Goal: Task Accomplishment & Management: Complete application form

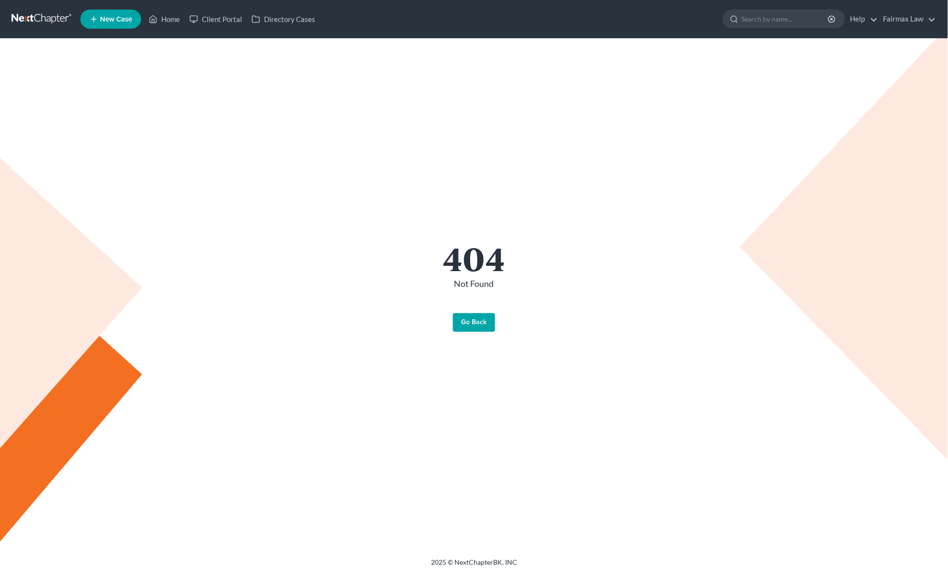
click at [478, 319] on link "Go Back" at bounding box center [474, 322] width 42 height 19
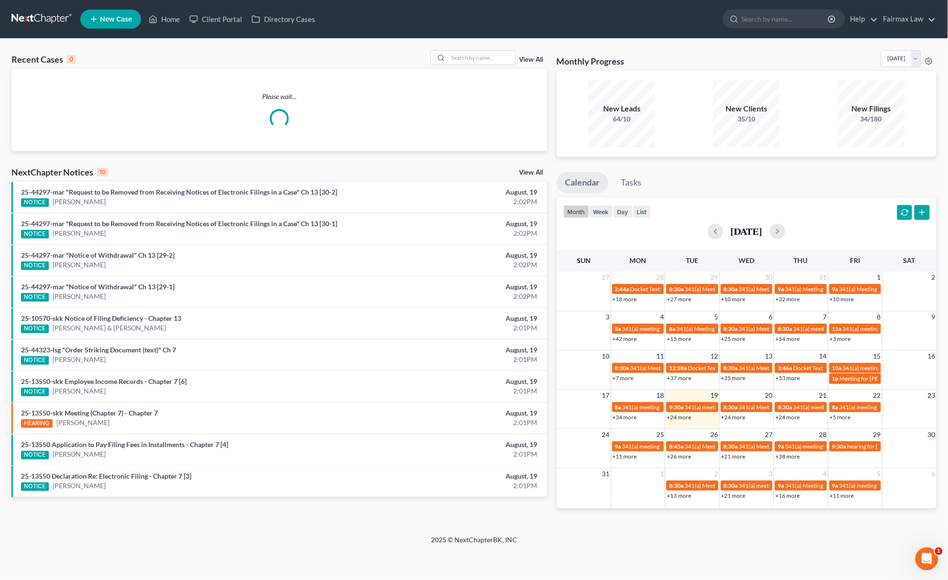
click at [522, 171] on link "View All" at bounding box center [531, 172] width 24 height 7
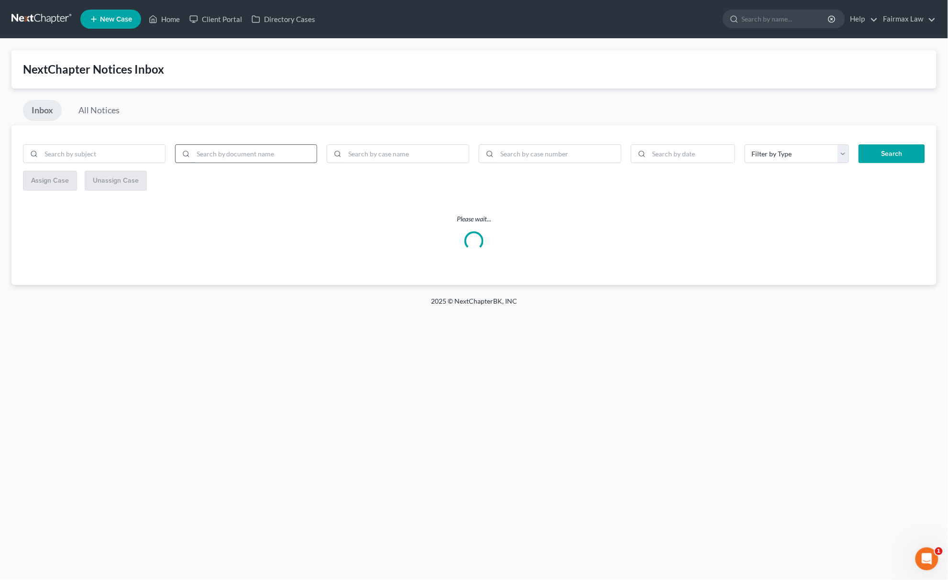
click at [275, 160] on input "search" at bounding box center [255, 154] width 124 height 18
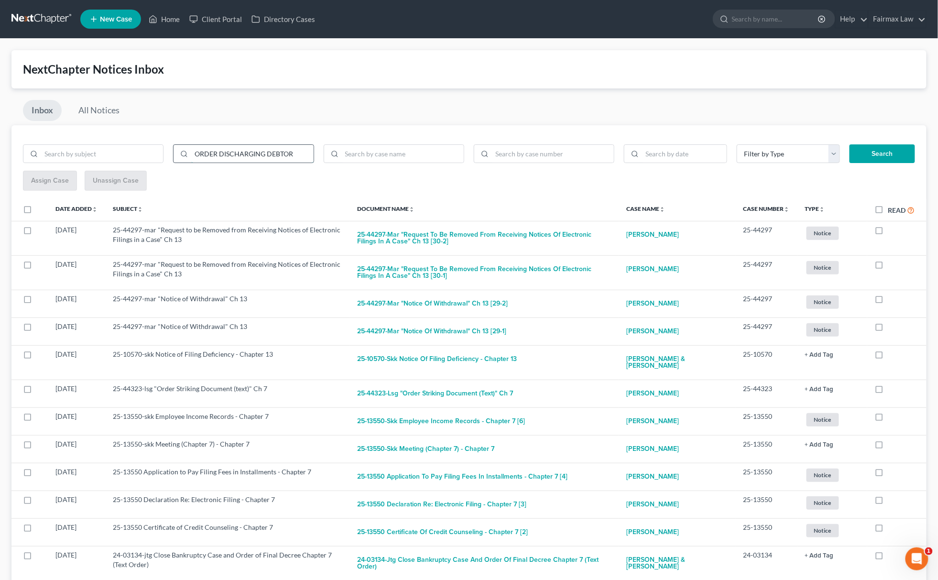
type input "ORDER DISCHARGING DEBTOR"
click at [850, 144] on button "Search" at bounding box center [883, 153] width 66 height 19
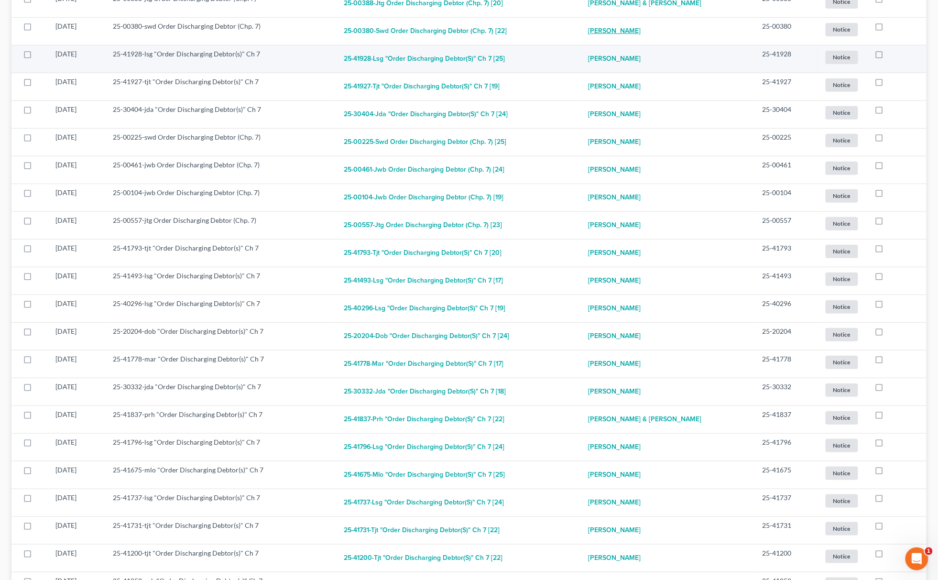
scroll to position [4465, 0]
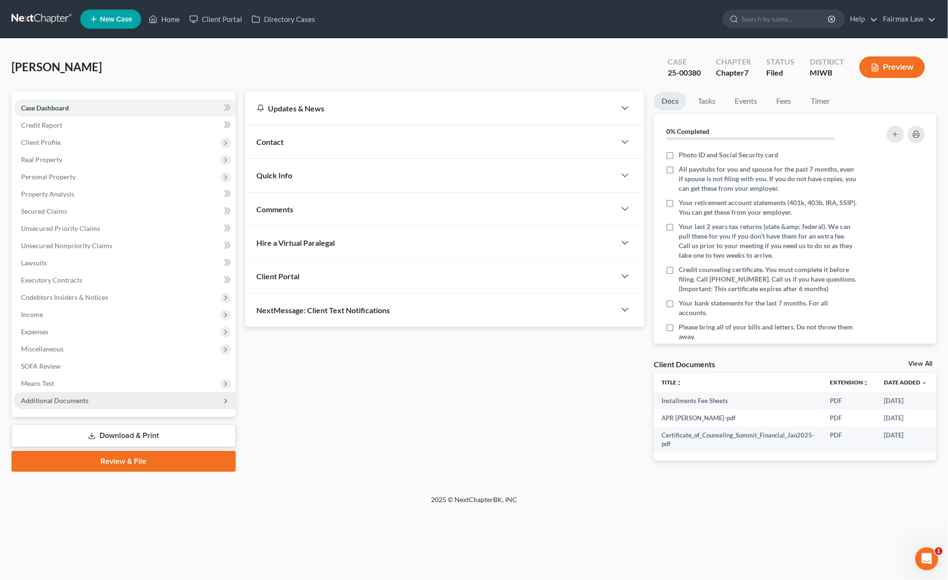
click at [89, 394] on span "Additional Documents" at bounding box center [124, 400] width 222 height 17
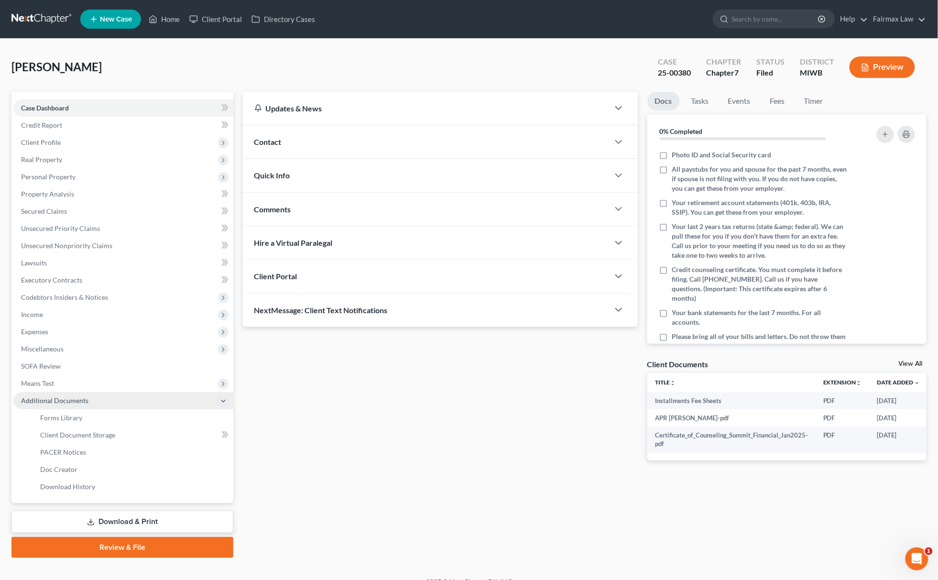
scroll to position [14, 0]
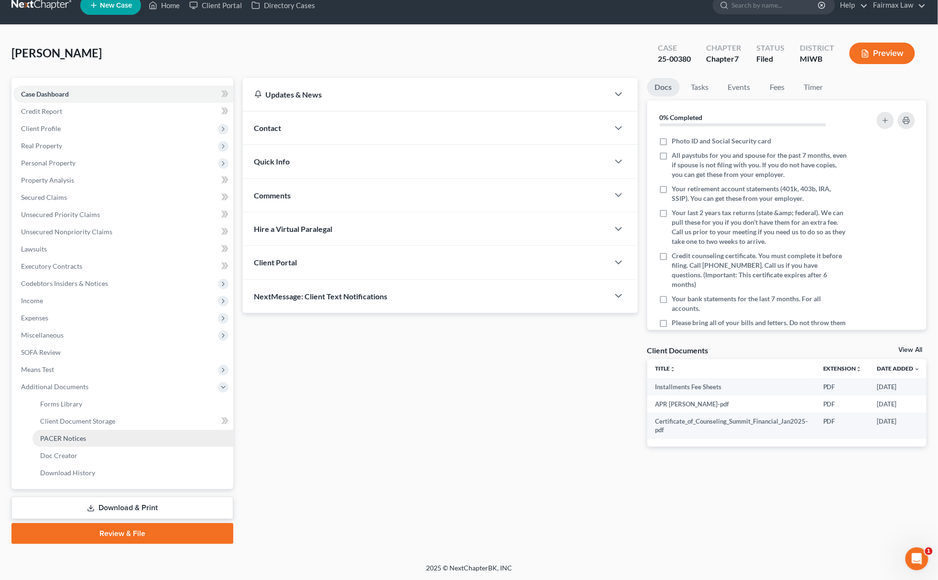
click at [59, 435] on span "PACER Notices" at bounding box center [63, 438] width 46 height 8
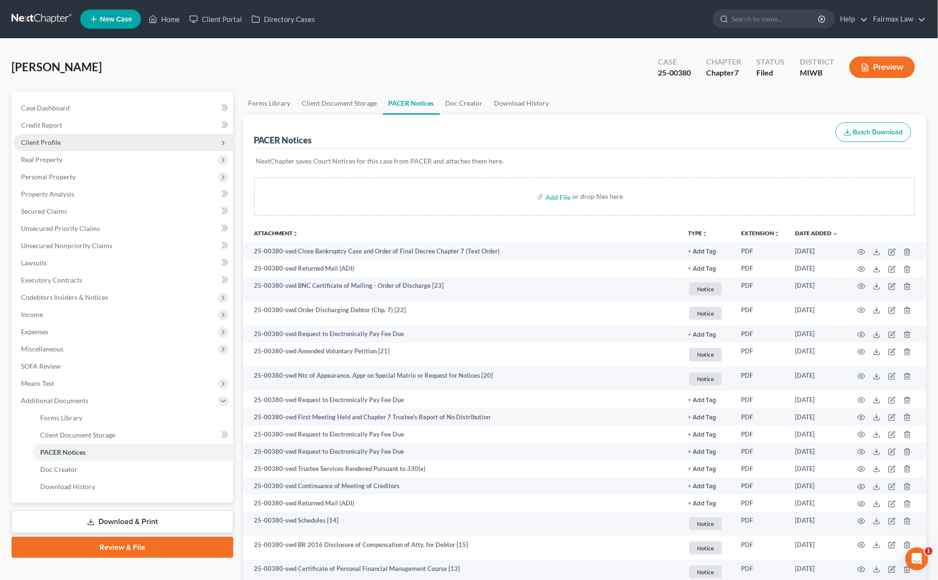
click at [103, 134] on span "Client Profile" at bounding box center [123, 142] width 220 height 17
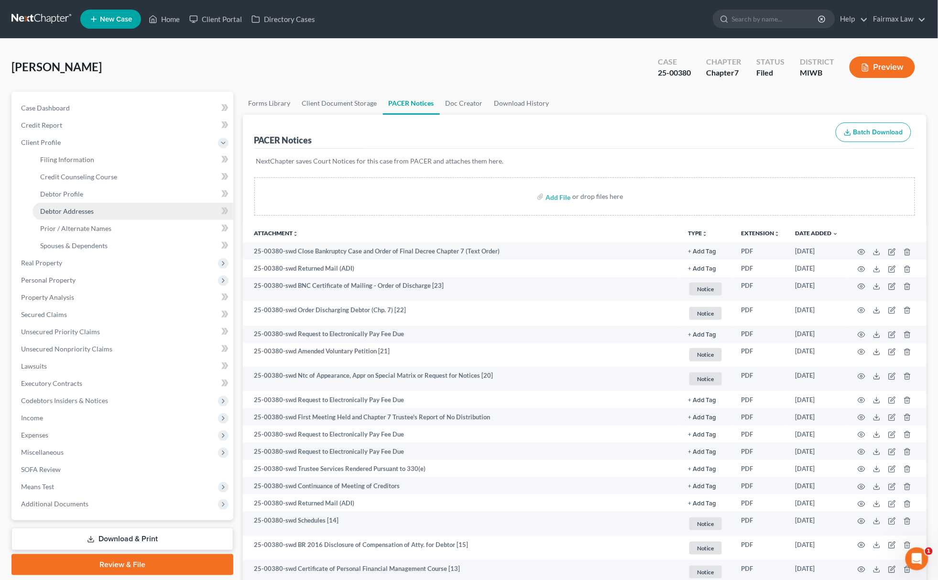
click at [85, 203] on link "Debtor Addresses" at bounding box center [133, 211] width 201 height 17
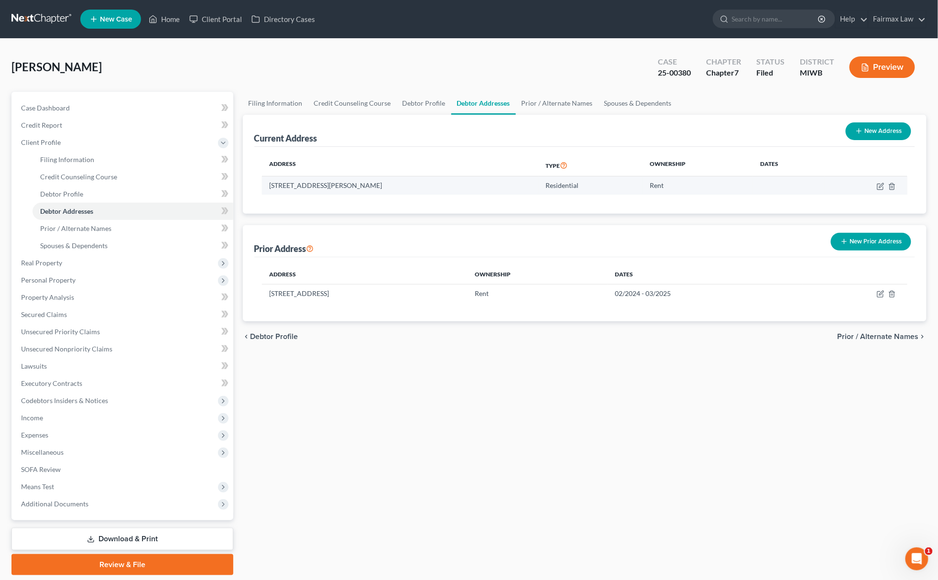
drag, startPoint x: 270, startPoint y: 180, endPoint x: 403, endPoint y: 182, distance: 132.9
click at [403, 182] on td "634 Plett St SW, Grand Rapids, MI 49503" at bounding box center [400, 185] width 276 height 18
copy td "634 Plett St SW, Grand Rapids, MI 49503"
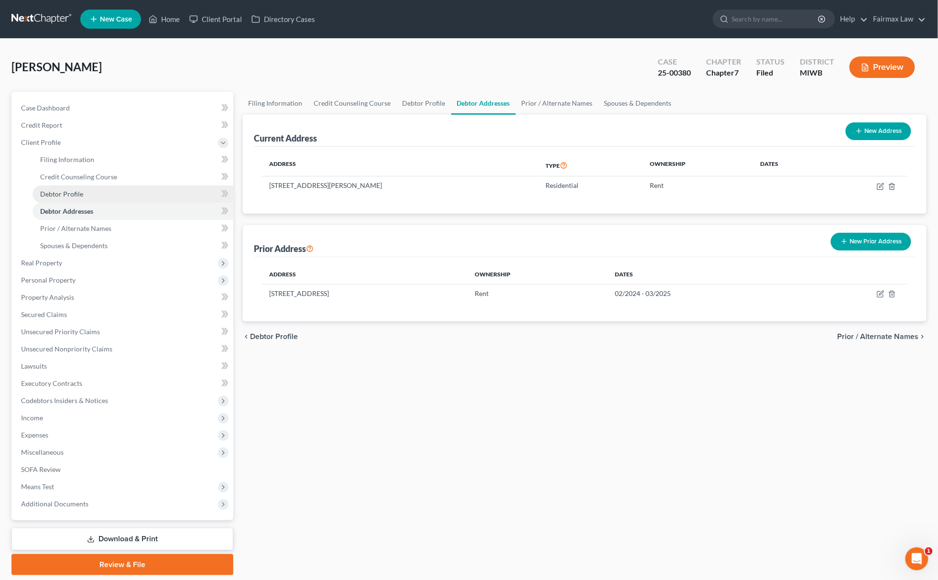
click at [83, 190] on link "Debtor Profile" at bounding box center [133, 194] width 201 height 17
select select "0"
select select "1"
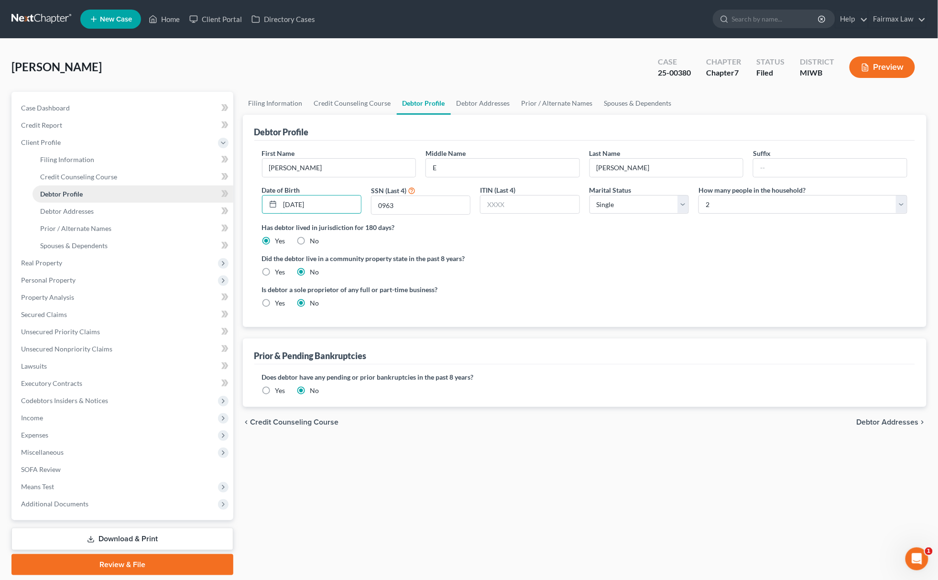
drag, startPoint x: 344, startPoint y: 205, endPoint x: 193, endPoint y: 186, distance: 152.2
click at [193, 186] on div "Petition Navigation Case Dashboard Payments Invoices Payments Payments Credit R…" at bounding box center [469, 333] width 925 height 483
drag, startPoint x: 433, startPoint y: 209, endPoint x: 52, endPoint y: 112, distance: 393.7
click at [106, 129] on div "Petition Navigation Case Dashboard Payments Invoices Payments Payments Credit R…" at bounding box center [469, 333] width 925 height 483
click at [507, 444] on div "Filing Information Credit Counseling Course Debtor Profile Debtor Addresses Pri…" at bounding box center [585, 333] width 694 height 483
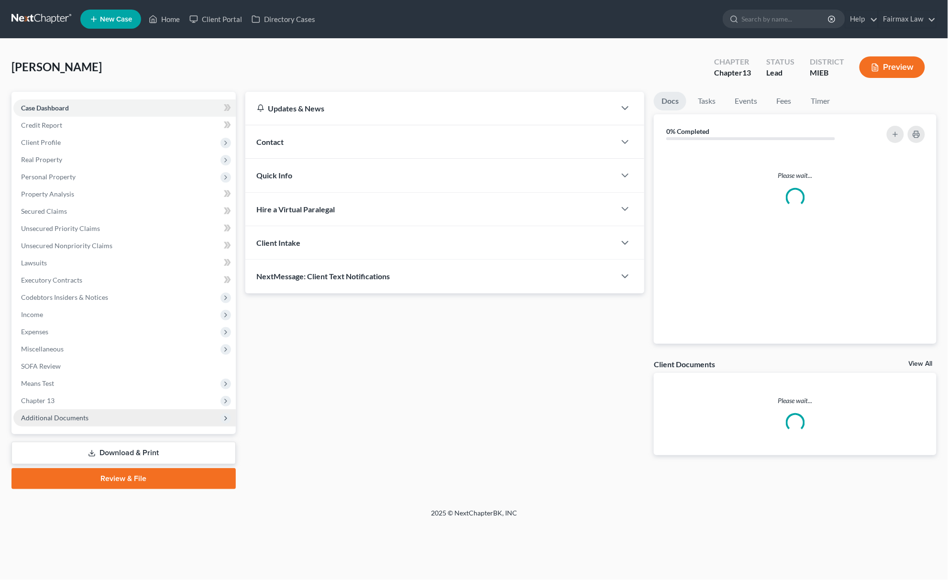
click at [79, 416] on span "Additional Documents" at bounding box center [54, 418] width 67 height 8
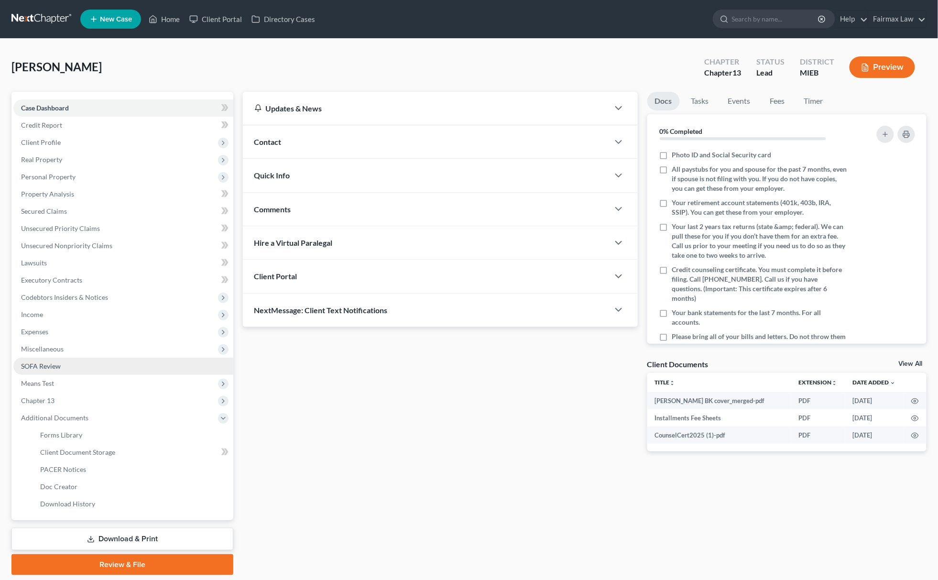
click at [115, 360] on link "SOFA Review" at bounding box center [123, 366] width 220 height 17
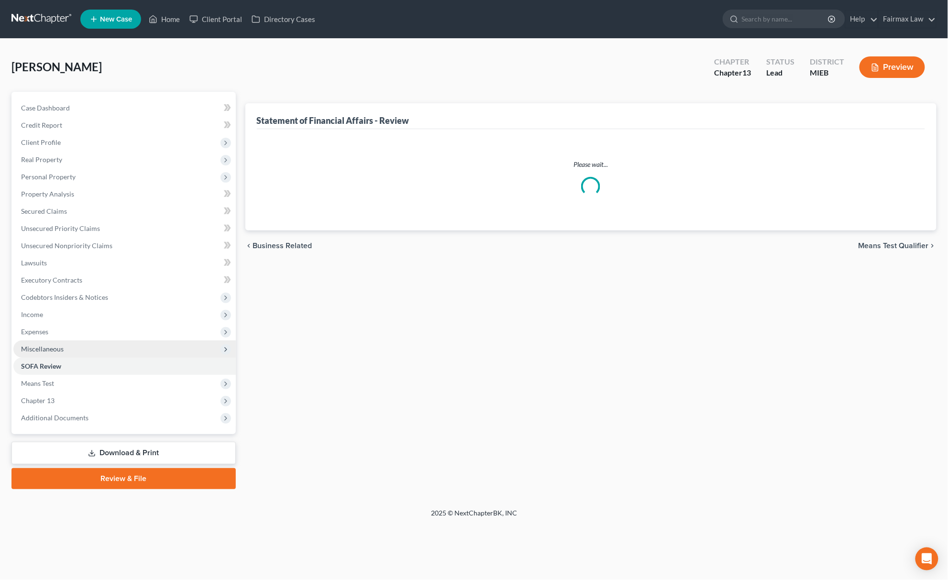
click at [113, 340] on span "Miscellaneous" at bounding box center [124, 348] width 222 height 17
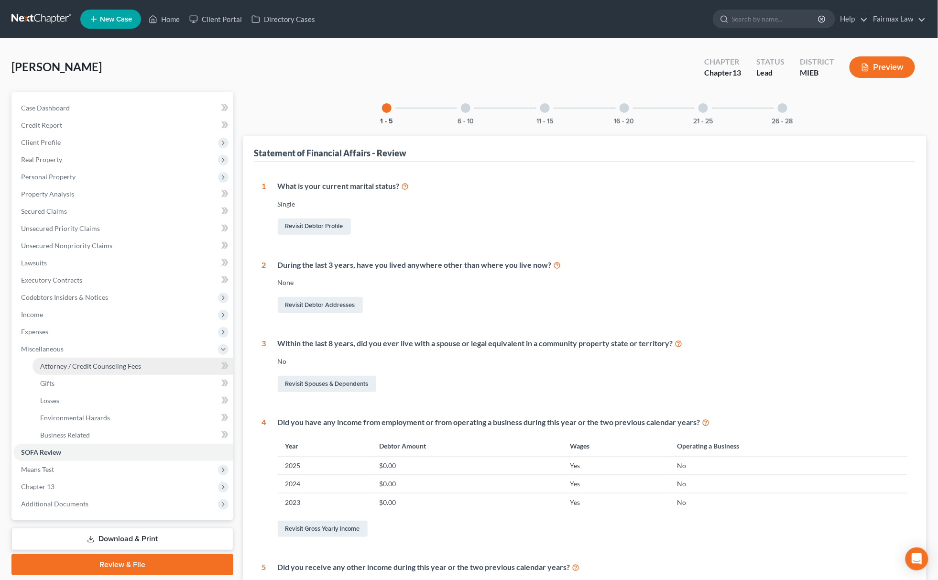
click at [88, 366] on span "Attorney / Credit Counseling Fees" at bounding box center [90, 366] width 101 height 8
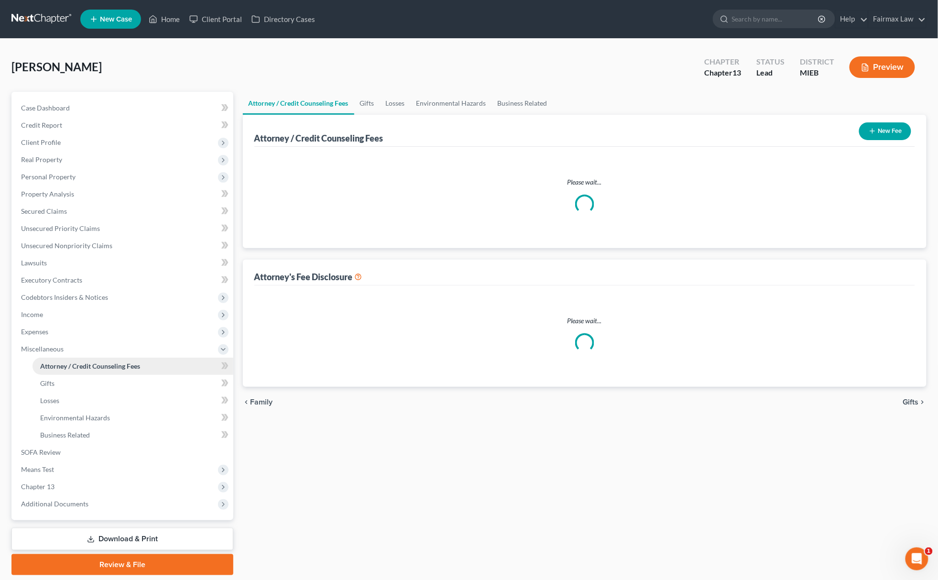
select select "3"
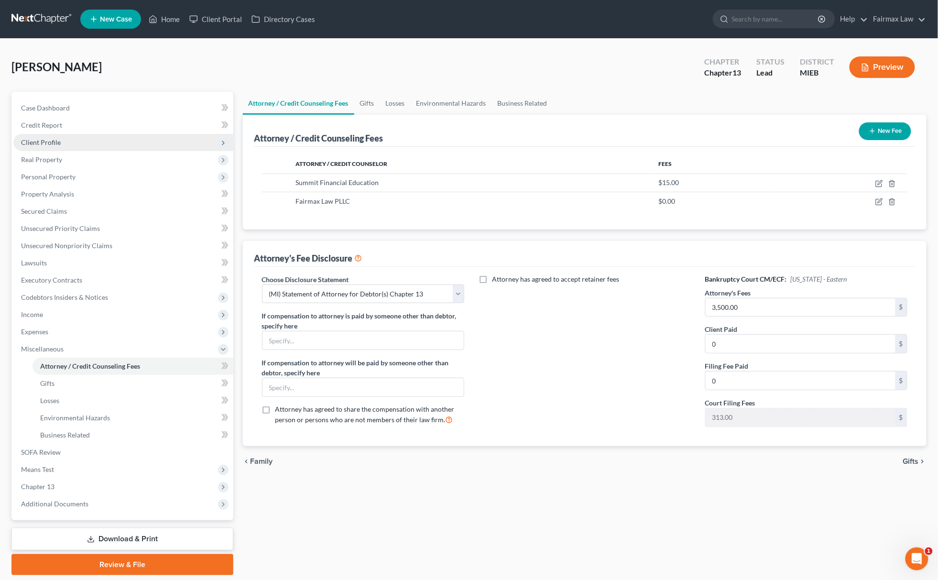
click at [65, 146] on span "Client Profile" at bounding box center [123, 142] width 220 height 17
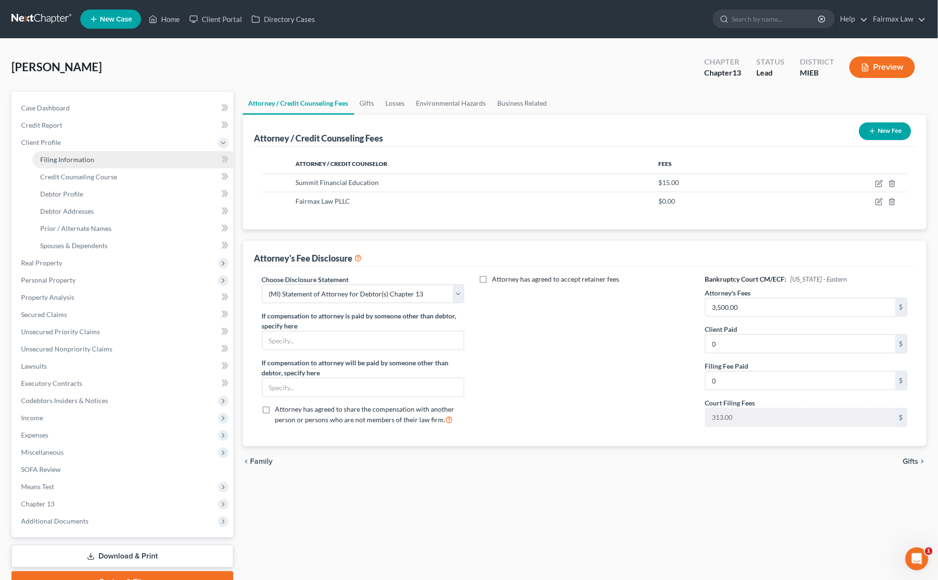
click at [72, 163] on link "Filing Information" at bounding box center [133, 159] width 201 height 17
select select "1"
select select "0"
select select "3"
select select "23"
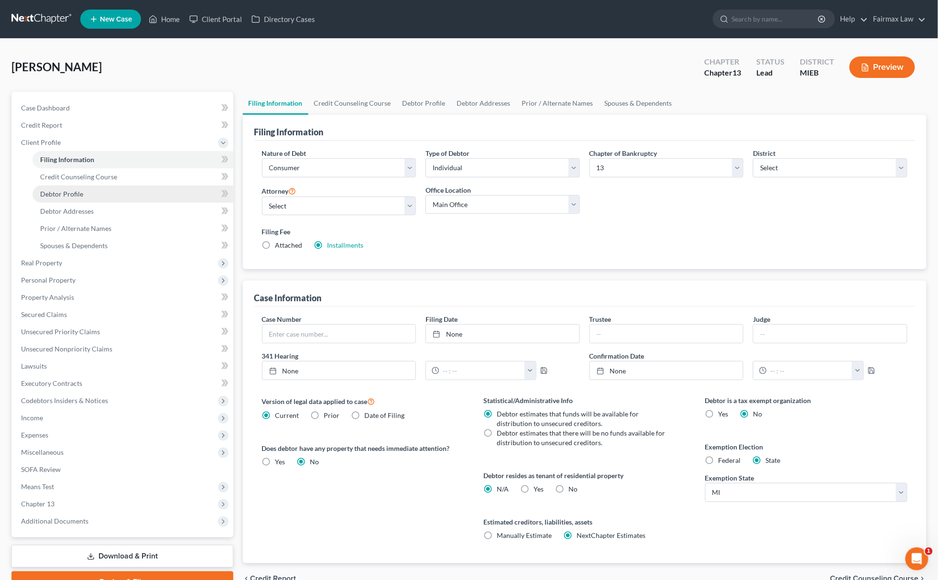
click at [76, 186] on link "Debtor Profile" at bounding box center [133, 194] width 201 height 17
select select "0"
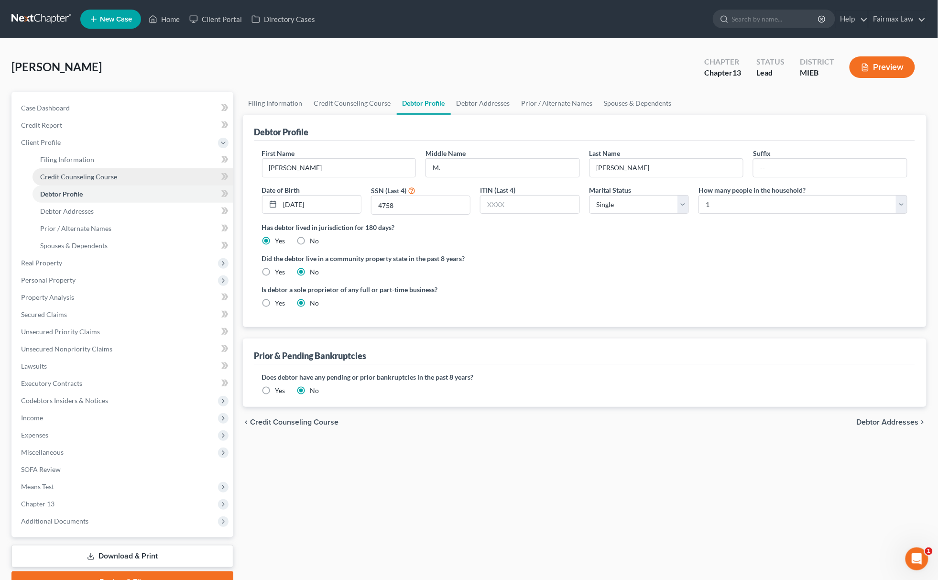
radio input "true"
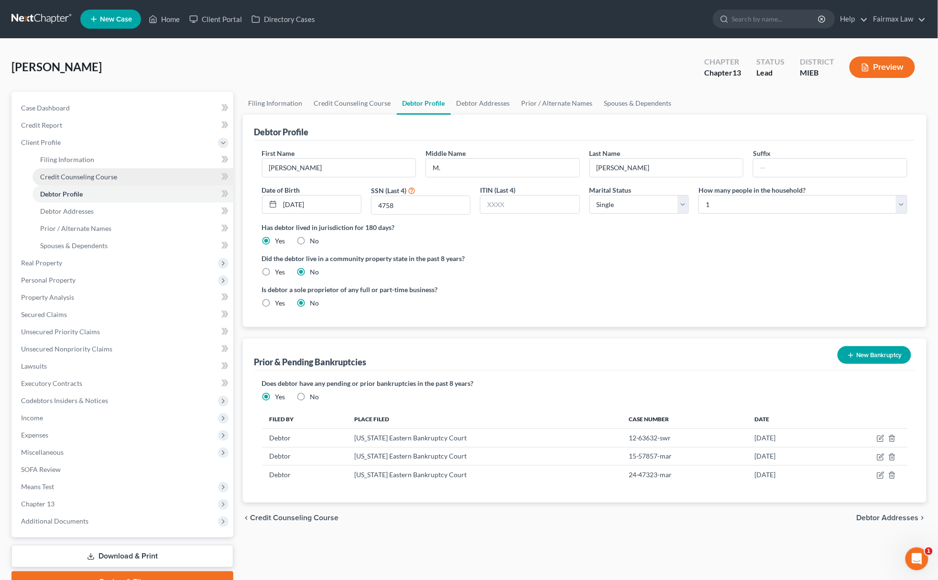
click at [83, 175] on span "Credit Counseling Course" at bounding box center [78, 177] width 77 height 8
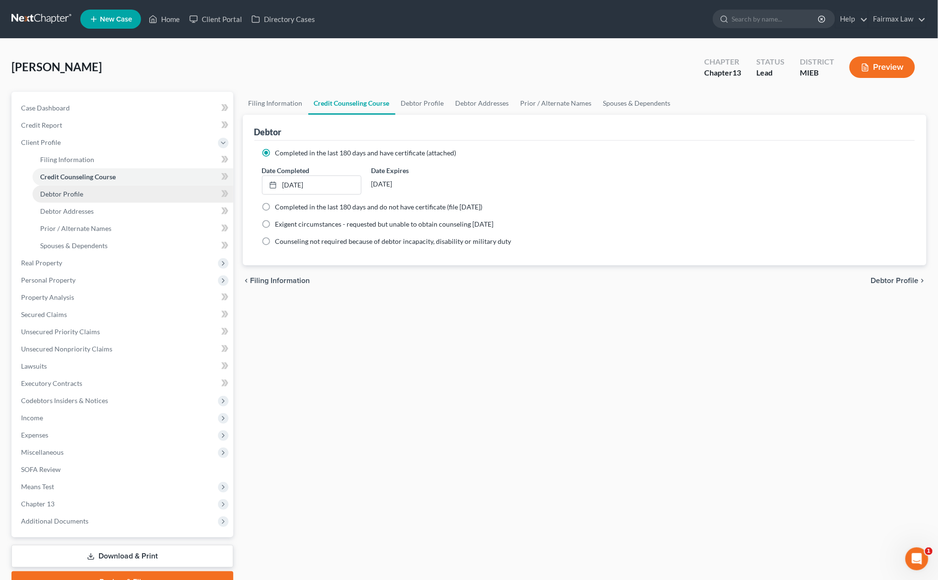
click at [69, 192] on span "Debtor Profile" at bounding box center [61, 194] width 43 height 8
select select "0"
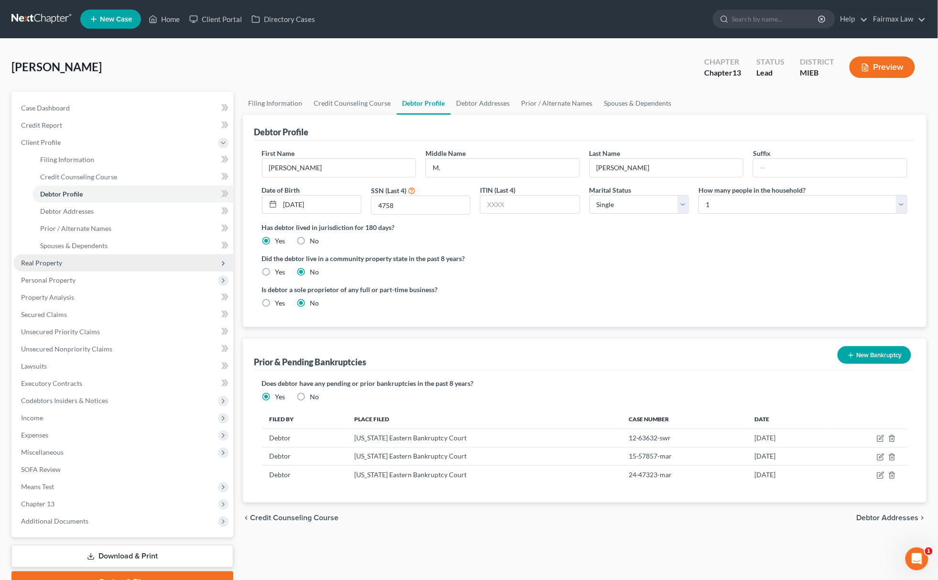
click at [57, 257] on span "Real Property" at bounding box center [123, 262] width 220 height 17
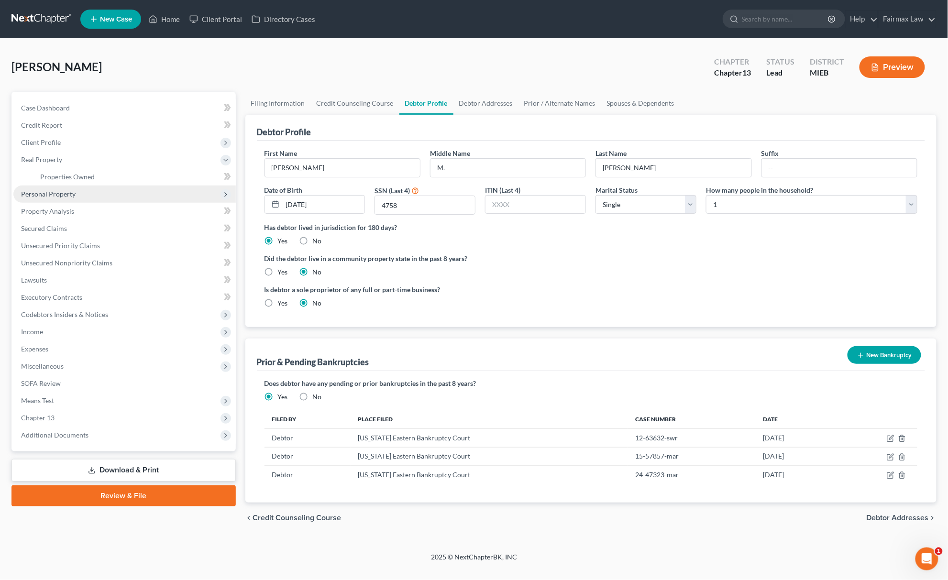
click at [95, 188] on span "Personal Property" at bounding box center [124, 194] width 222 height 17
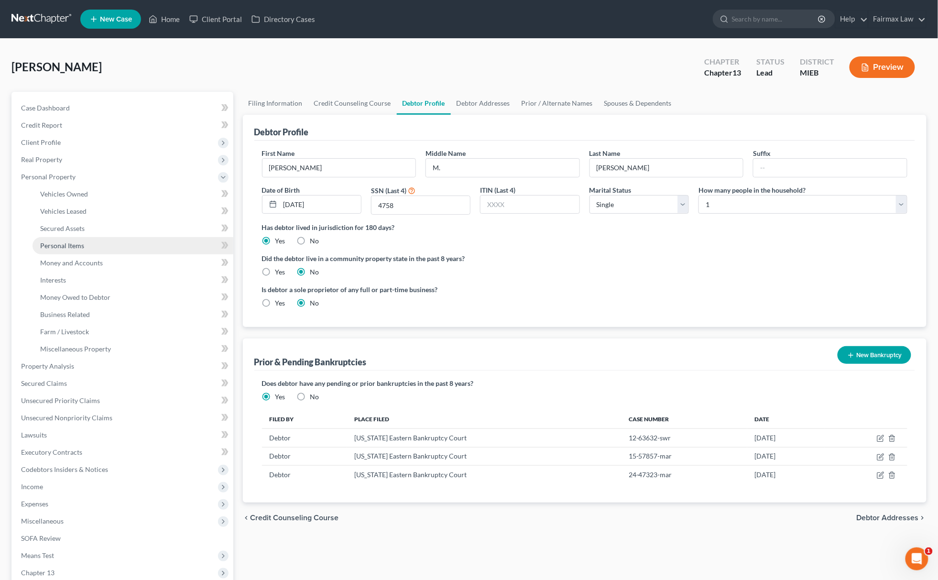
click at [130, 251] on link "Personal Items" at bounding box center [133, 245] width 201 height 17
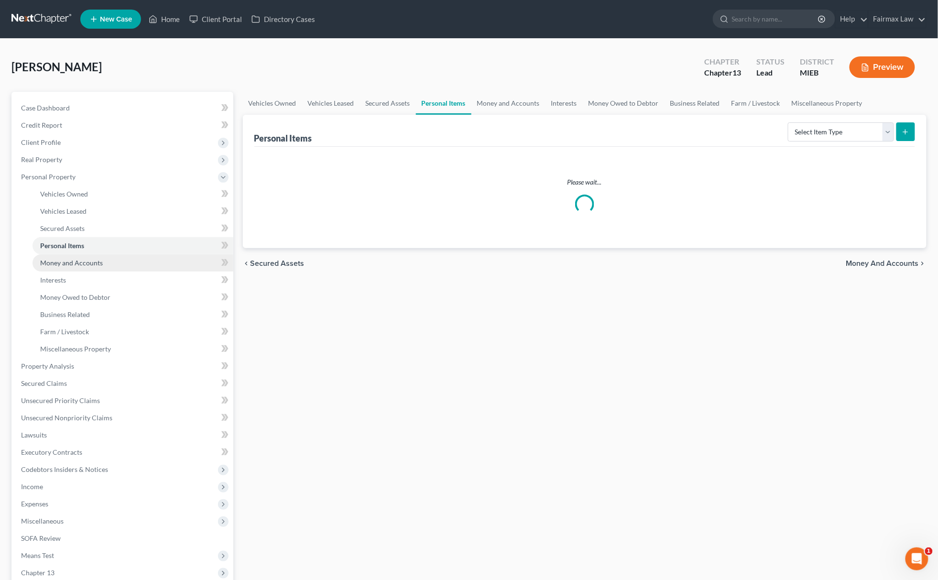
click at [104, 263] on link "Money and Accounts" at bounding box center [133, 262] width 201 height 17
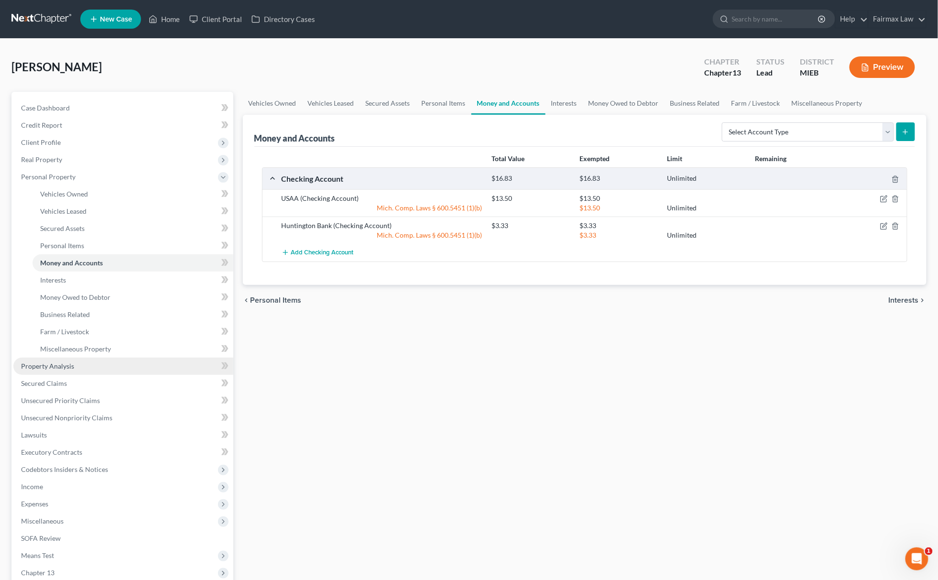
click at [122, 361] on link "Property Analysis" at bounding box center [123, 366] width 220 height 17
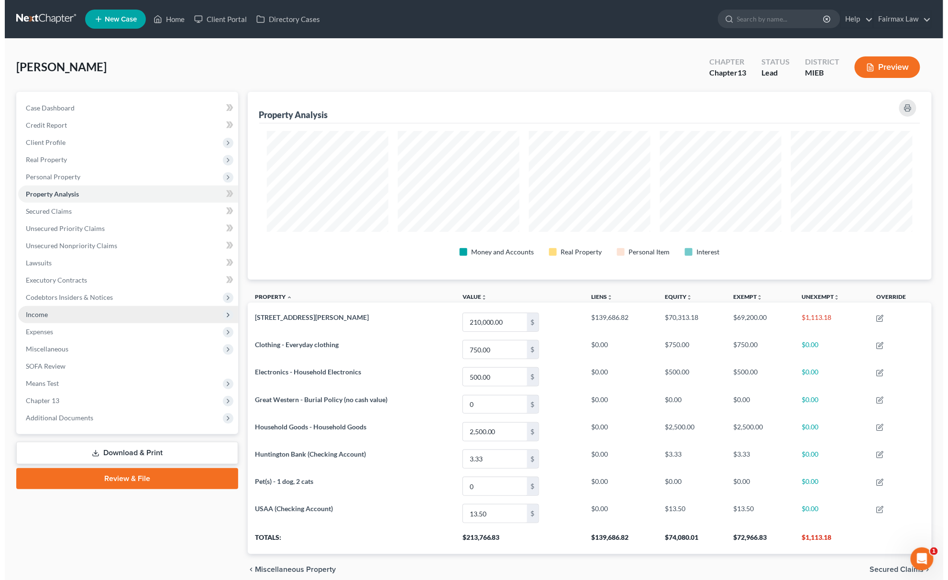
scroll to position [188, 685]
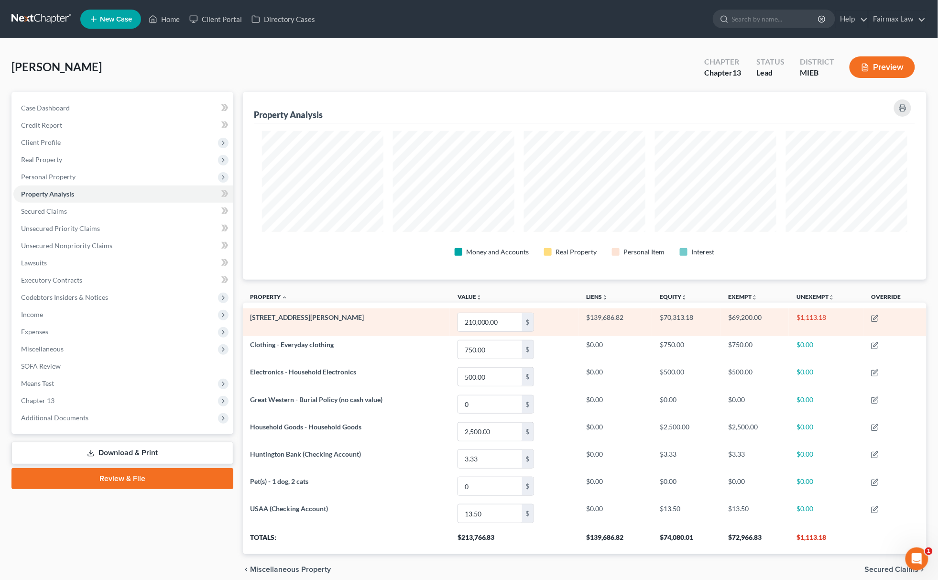
click at [806, 313] on td "$1,113.18" at bounding box center [826, 321] width 75 height 27
drag, startPoint x: 800, startPoint y: 314, endPoint x: 852, endPoint y: 312, distance: 51.7
click at [852, 312] on td "$1,113.18" at bounding box center [826, 321] width 75 height 27
click at [881, 319] on td at bounding box center [895, 321] width 63 height 27
click at [876, 317] on icon "button" at bounding box center [876, 317] width 4 height 4
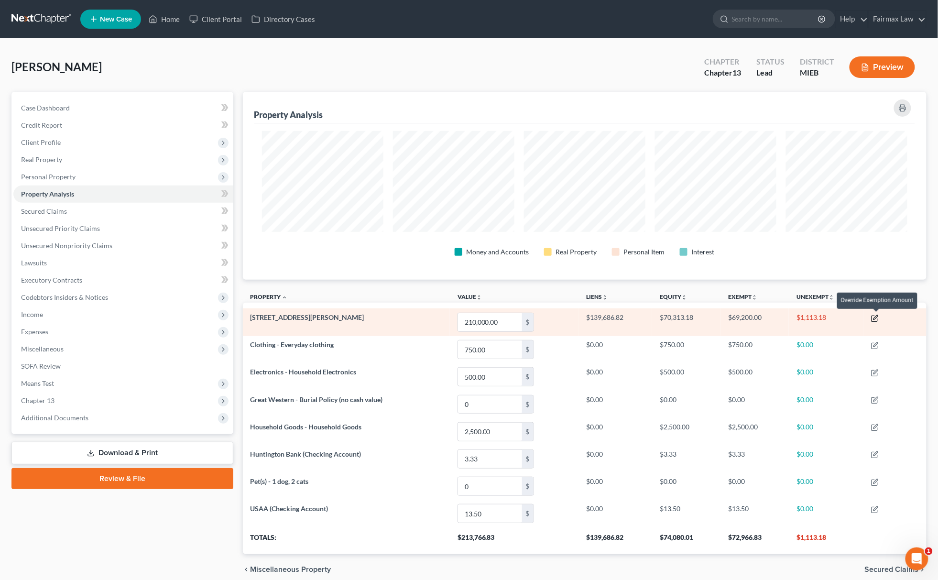
scroll to position [190, 691]
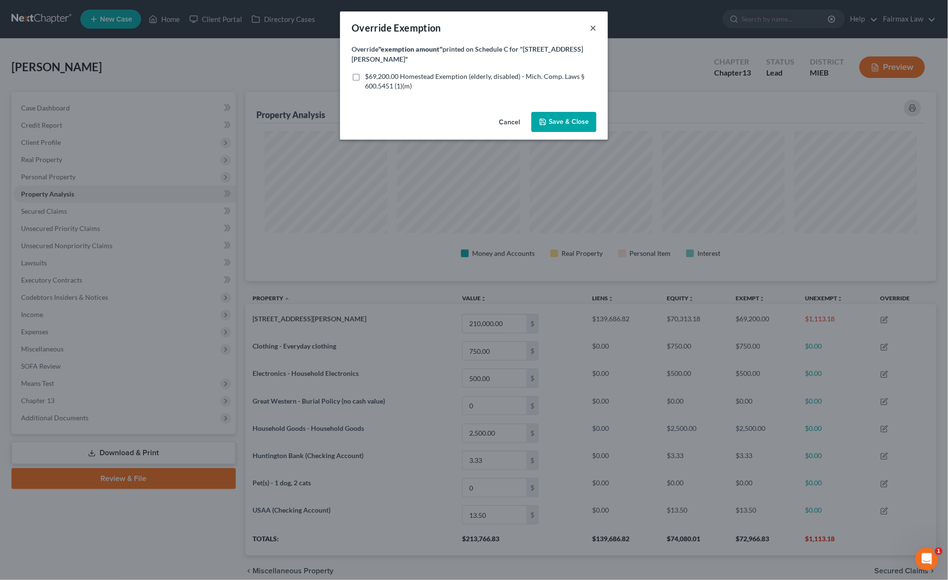
click at [591, 29] on button "×" at bounding box center [593, 27] width 7 height 11
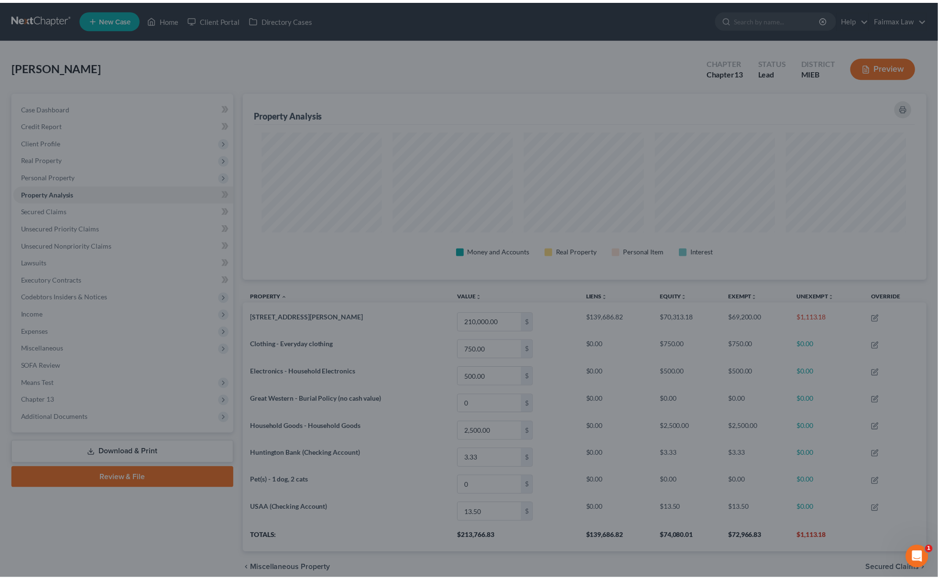
scroll to position [0, 0]
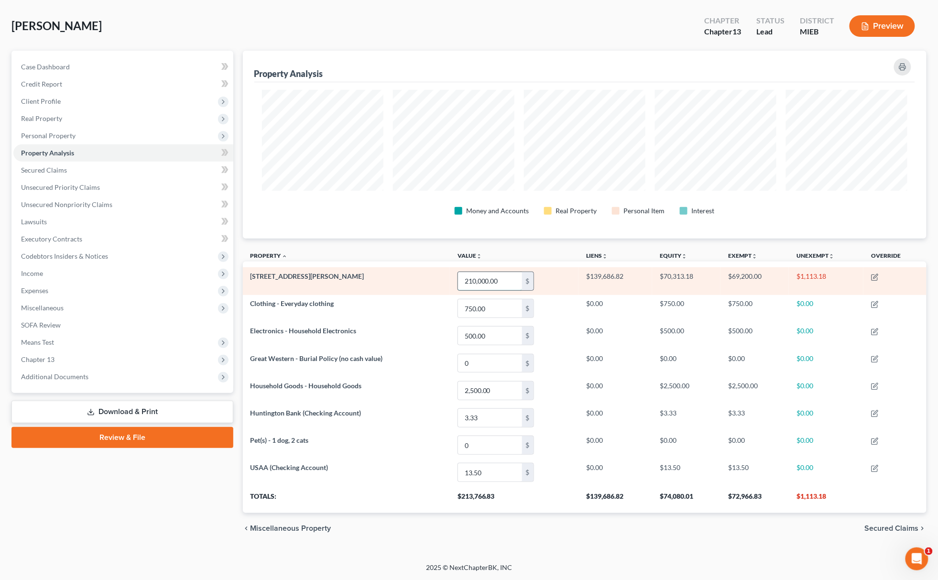
click at [461, 281] on input "210,000.00" at bounding box center [490, 281] width 64 height 18
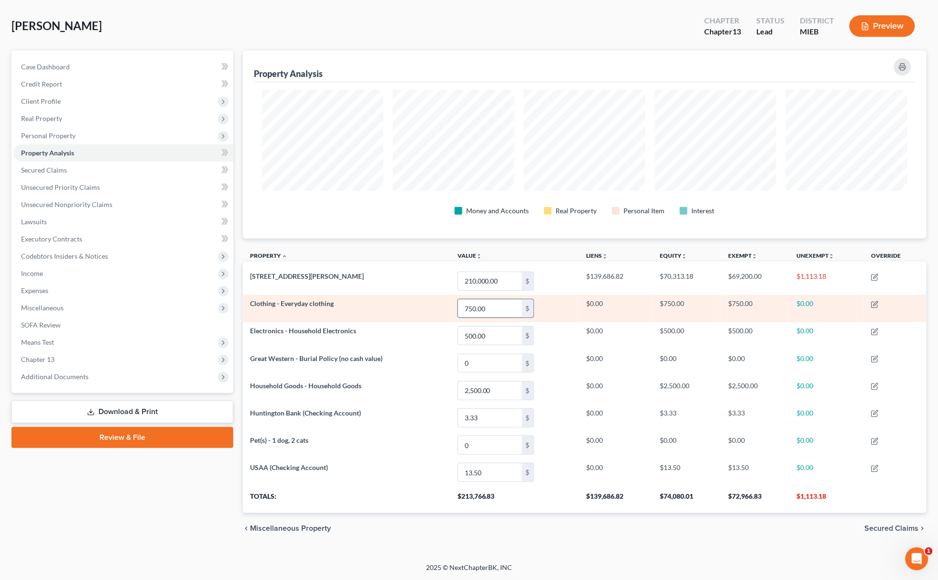
drag, startPoint x: 509, startPoint y: 315, endPoint x: 516, endPoint y: 312, distance: 8.2
click at [508, 315] on input "750.00" at bounding box center [490, 308] width 64 height 18
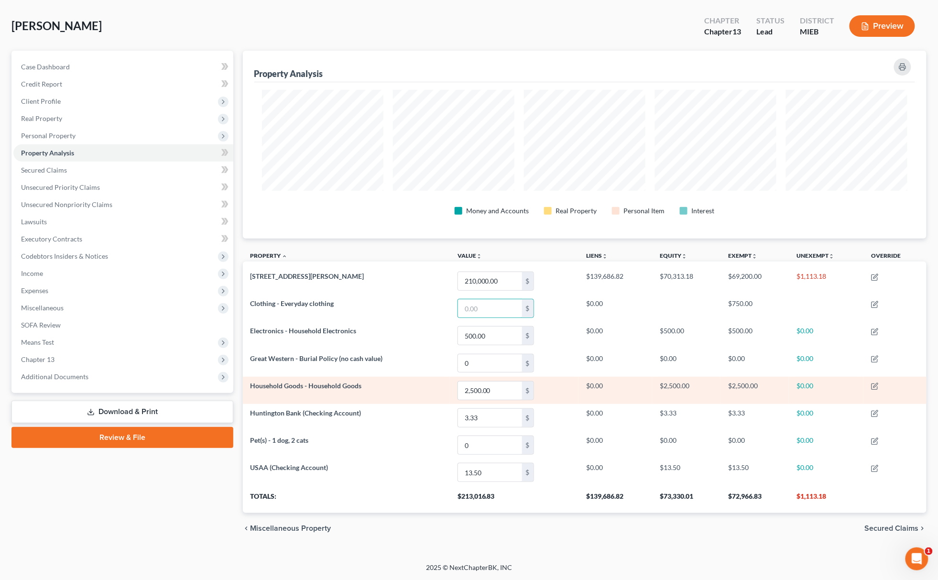
click at [404, 396] on td "Household Goods - Household Goods" at bounding box center [346, 390] width 207 height 27
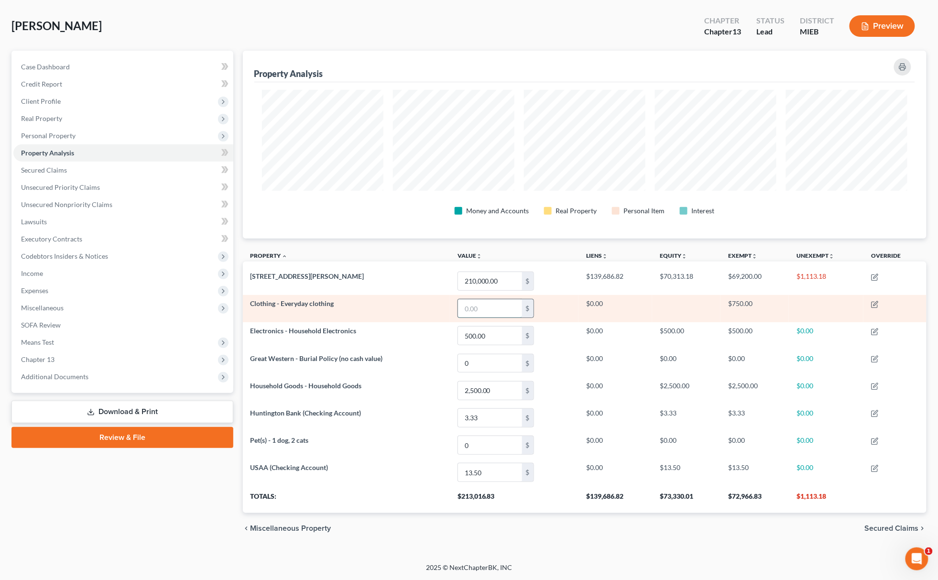
click at [483, 299] on input "text" at bounding box center [490, 308] width 64 height 18
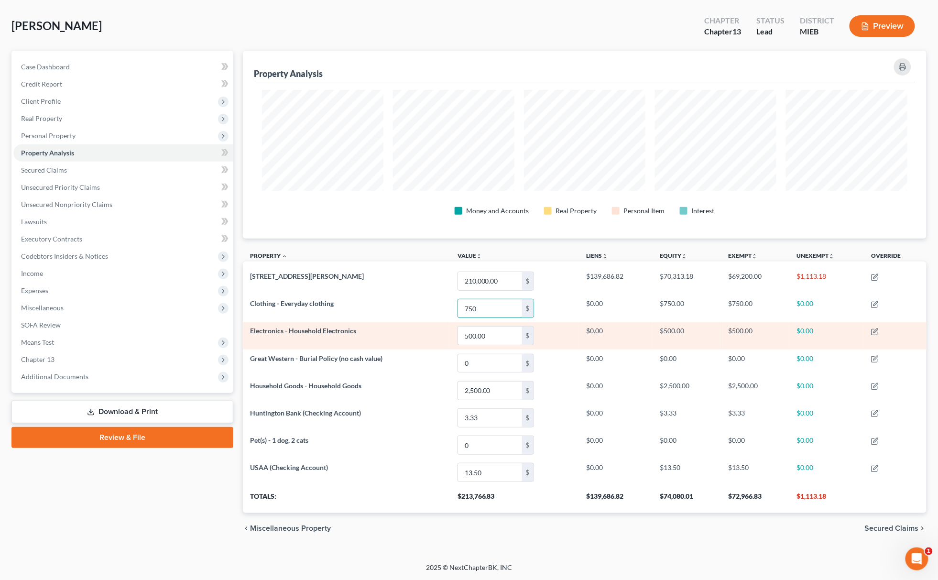
type input "750"
click at [577, 323] on tr "Electronics - Household Electronics 500.00 $ $0.00 $500.00 $500.00 $0.00" at bounding box center [585, 335] width 684 height 27
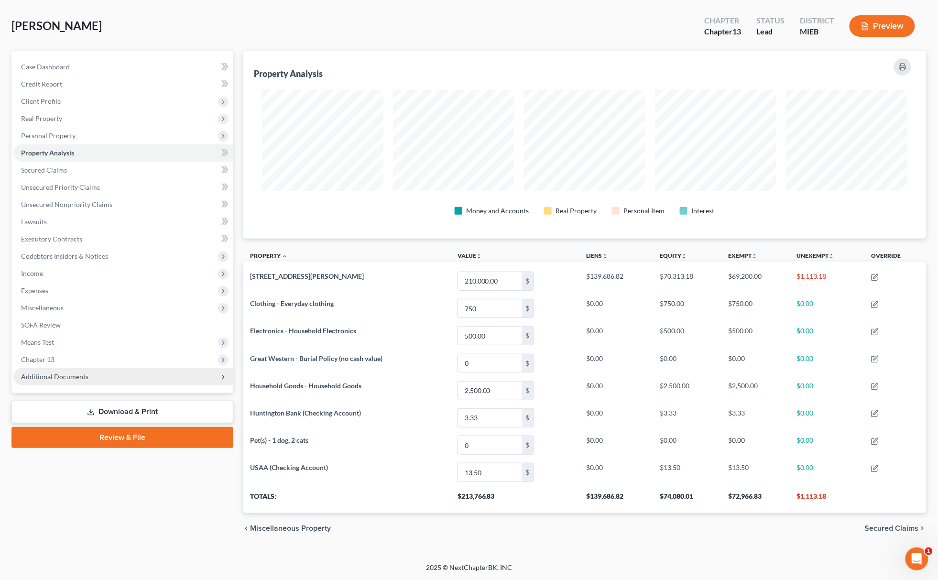
click at [122, 370] on span "Additional Documents" at bounding box center [123, 376] width 220 height 17
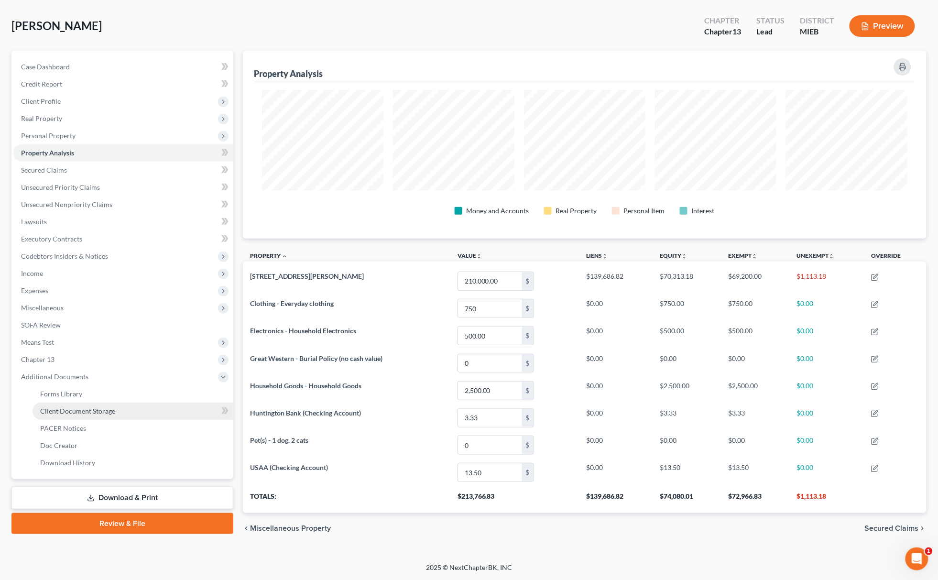
click at [119, 405] on link "Client Document Storage" at bounding box center [133, 411] width 201 height 17
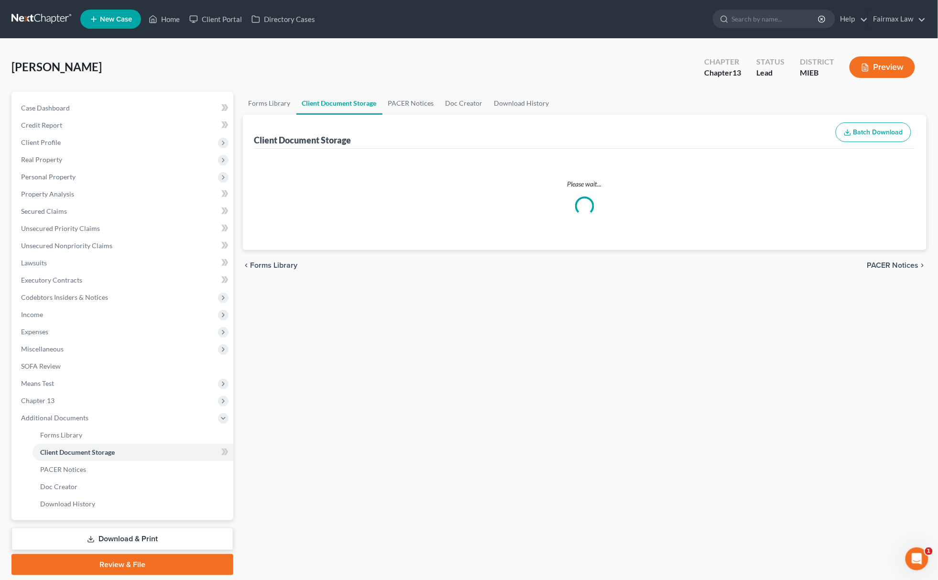
select select "7"
select select "32"
select select "6"
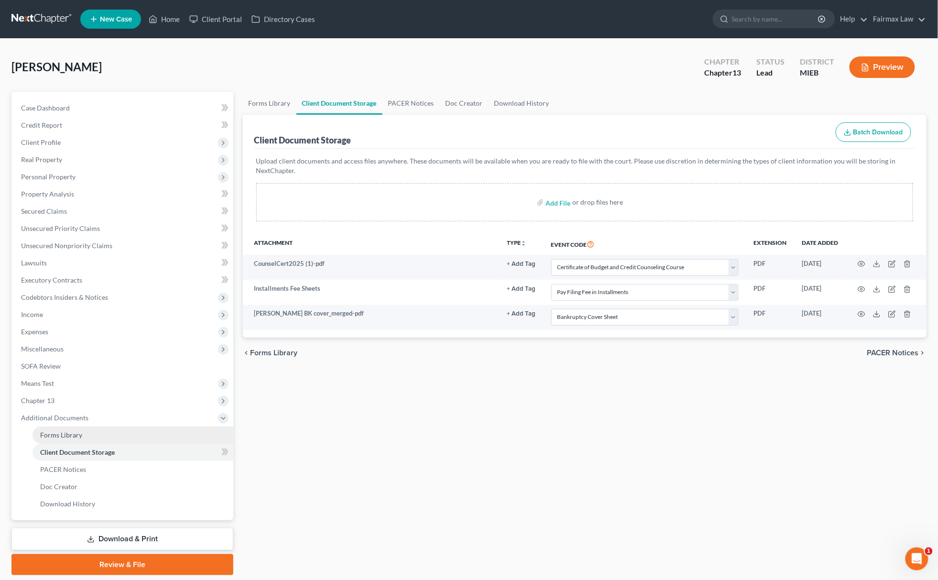
click at [75, 431] on span "Forms Library" at bounding box center [61, 435] width 42 height 8
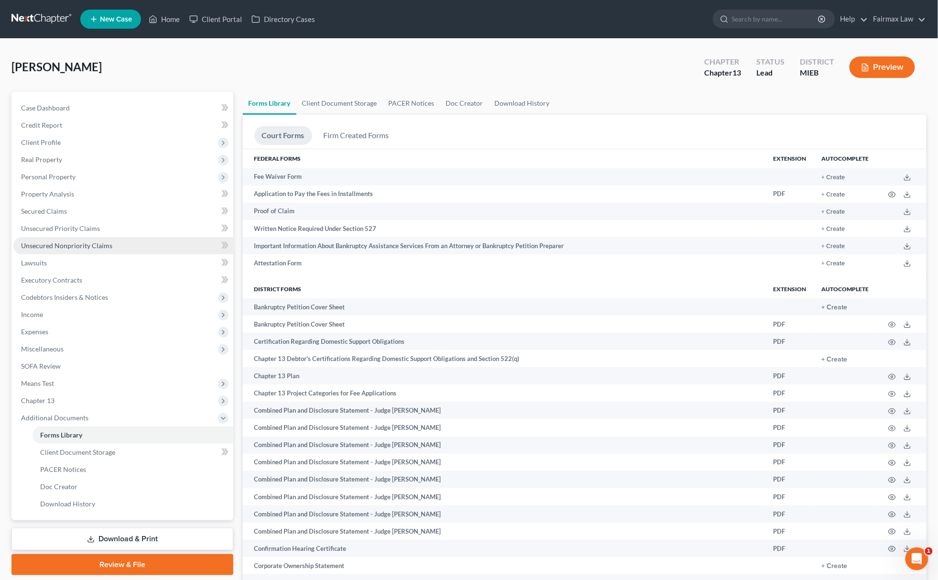
click at [114, 243] on link "Unsecured Nonpriority Claims" at bounding box center [123, 245] width 220 height 17
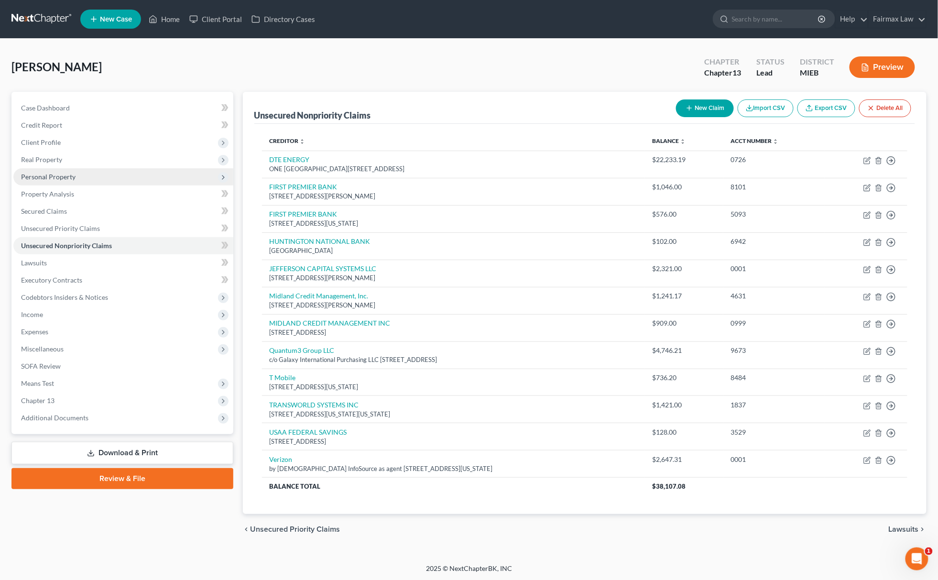
click at [82, 171] on span "Personal Property" at bounding box center [123, 176] width 220 height 17
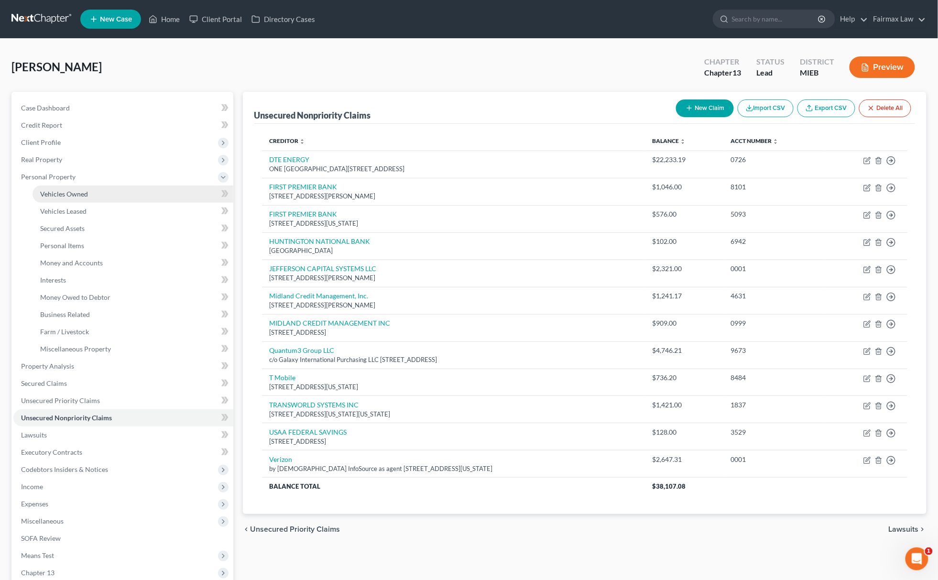
click at [72, 199] on link "Vehicles Owned" at bounding box center [133, 194] width 201 height 17
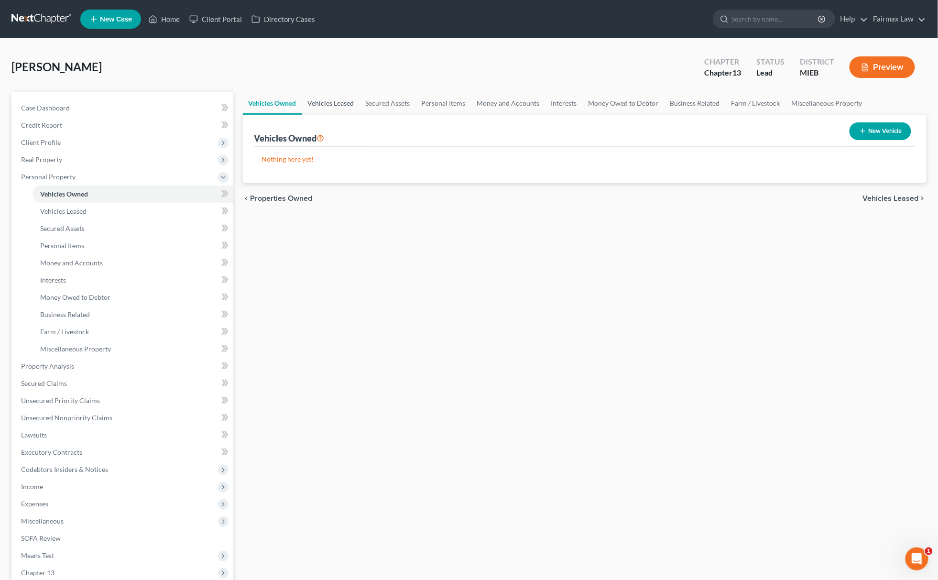
click at [349, 92] on link "Vehicles Leased" at bounding box center [331, 103] width 58 height 23
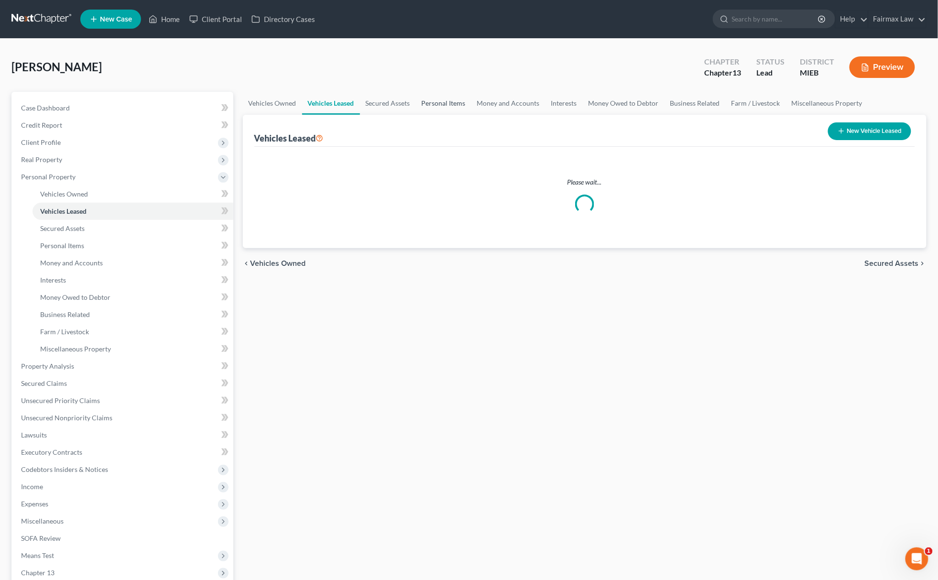
click at [422, 94] on link "Personal Items" at bounding box center [443, 103] width 55 height 23
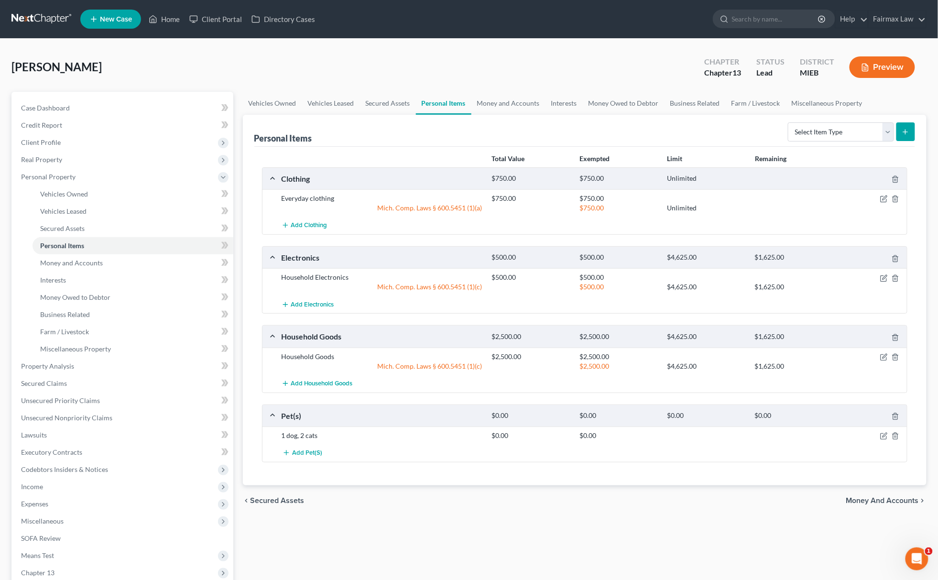
click at [504, 121] on div "Personal Items Select Item Type Clothing Collectibles Of Value Electronics Fire…" at bounding box center [584, 131] width 661 height 32
click at [500, 110] on link "Money and Accounts" at bounding box center [508, 103] width 74 height 23
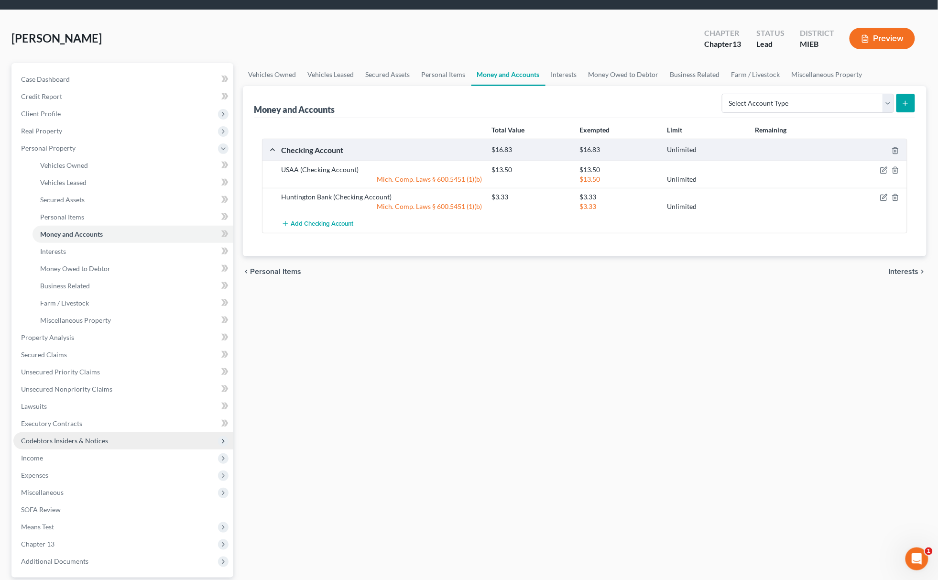
scroll to position [117, 0]
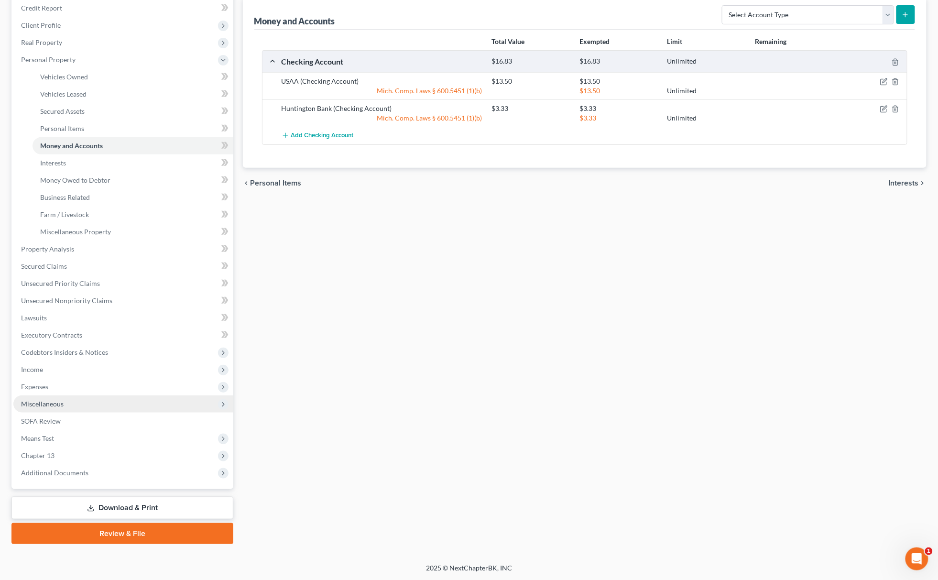
click at [128, 395] on span "Miscellaneous" at bounding box center [123, 403] width 220 height 17
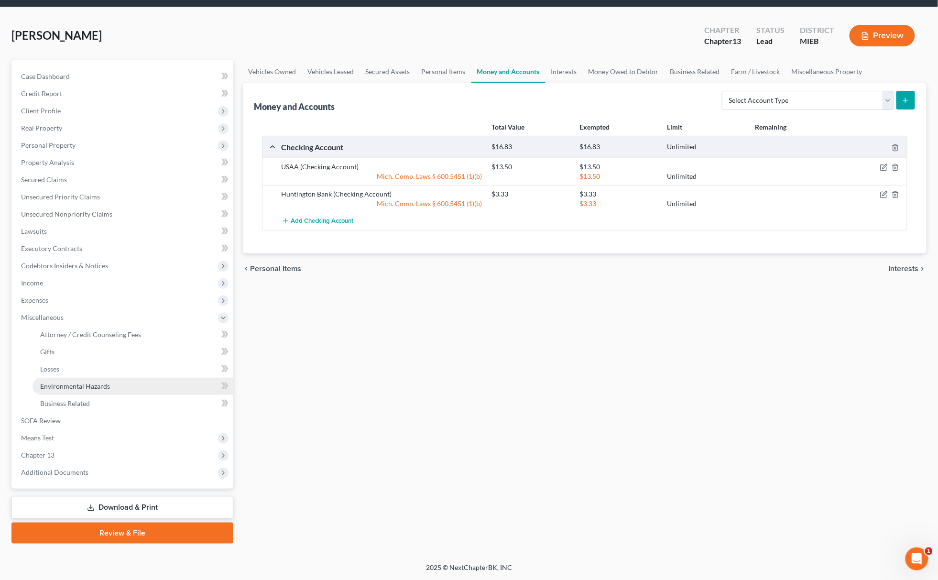
scroll to position [31, 0]
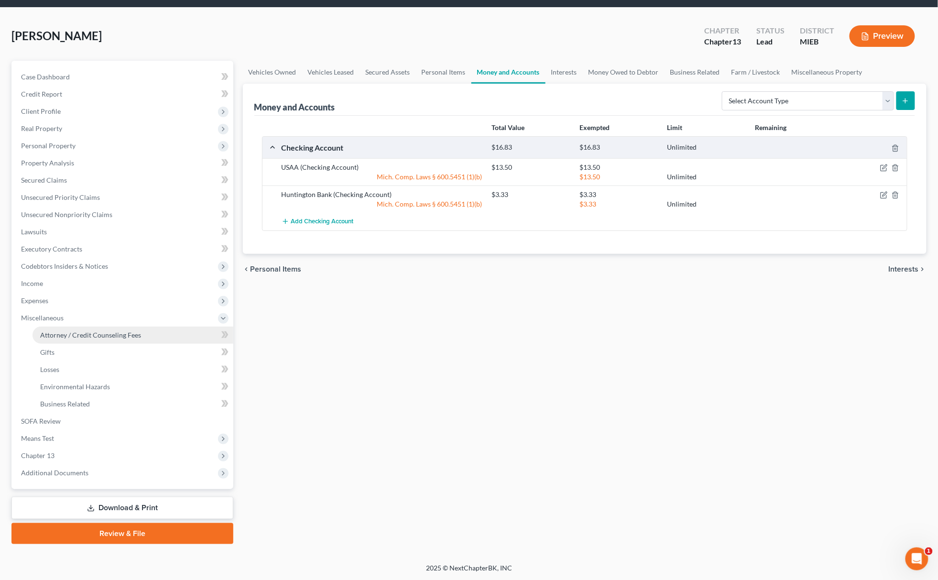
click at [159, 334] on link "Attorney / Credit Counseling Fees" at bounding box center [133, 335] width 201 height 17
select select "3"
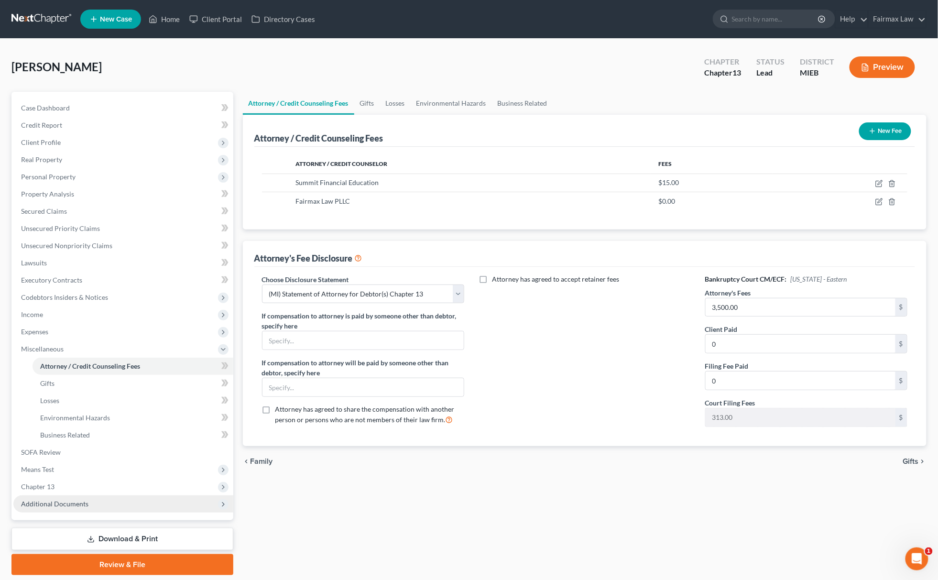
click at [110, 501] on span "Additional Documents" at bounding box center [123, 503] width 220 height 17
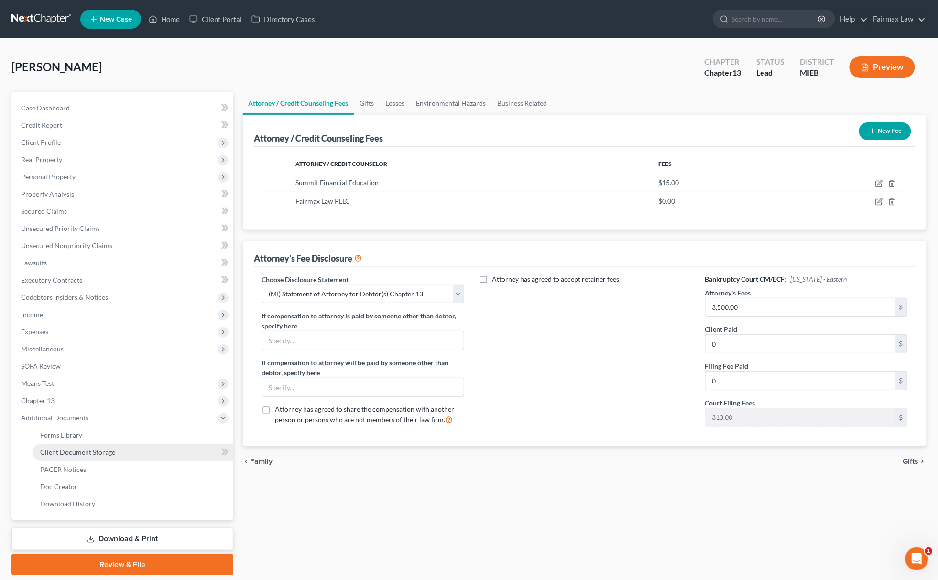
click at [129, 449] on link "Client Document Storage" at bounding box center [133, 452] width 201 height 17
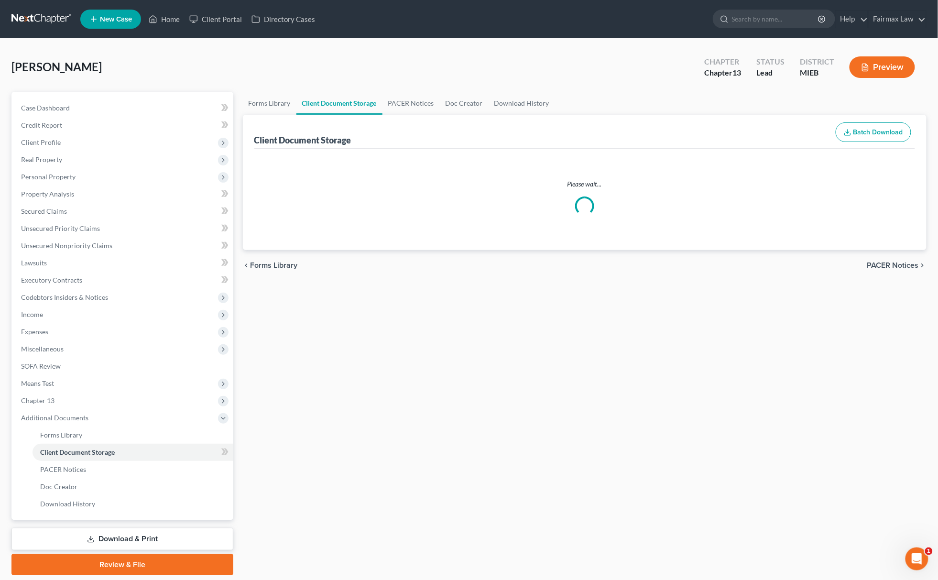
select select "7"
select select "32"
select select "6"
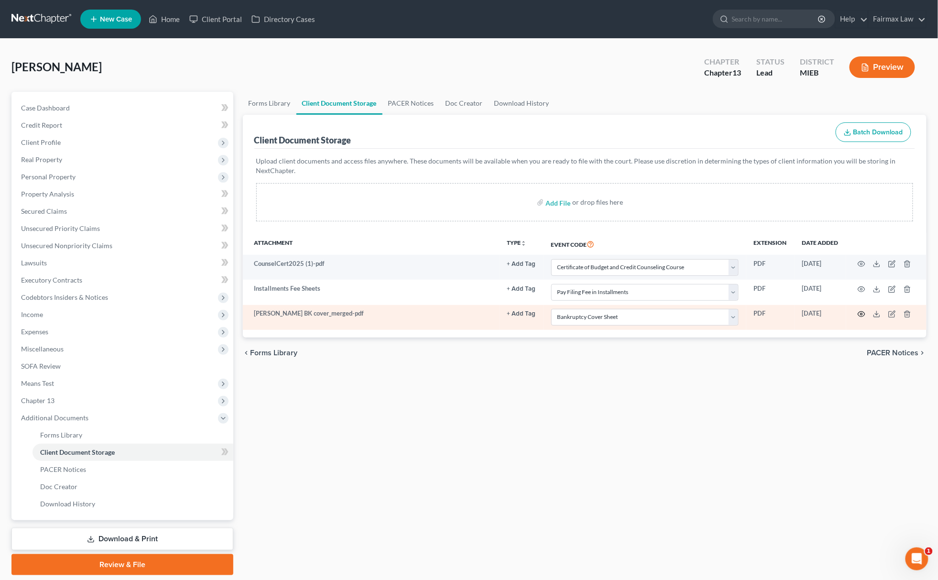
click at [859, 311] on icon "button" at bounding box center [862, 314] width 8 height 8
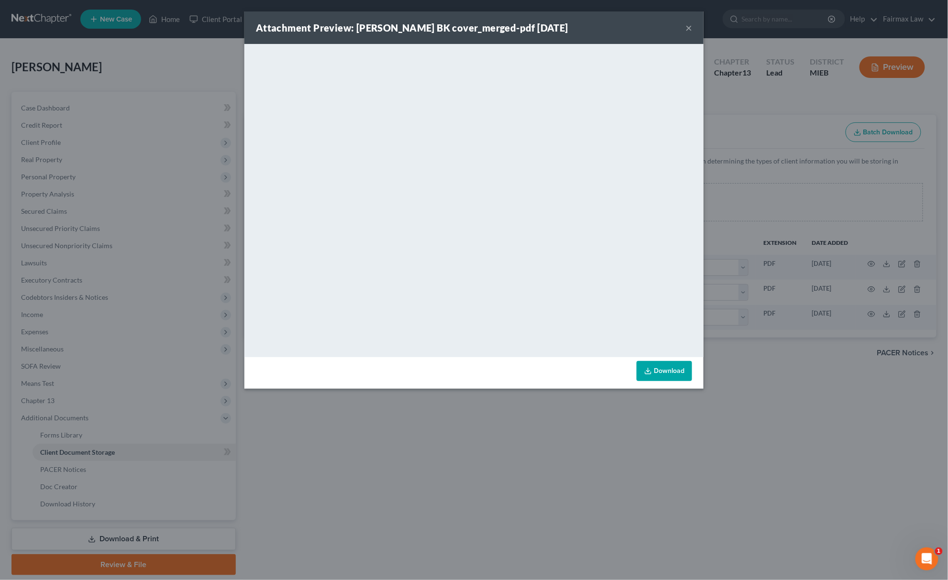
drag, startPoint x: 697, startPoint y: 471, endPoint x: 716, endPoint y: 463, distance: 20.0
click at [710, 465] on div "Attachment Preview: Nelda BK cover_merged-pdf 08/18/2025 × <object ng-attr-data…" at bounding box center [474, 290] width 948 height 580
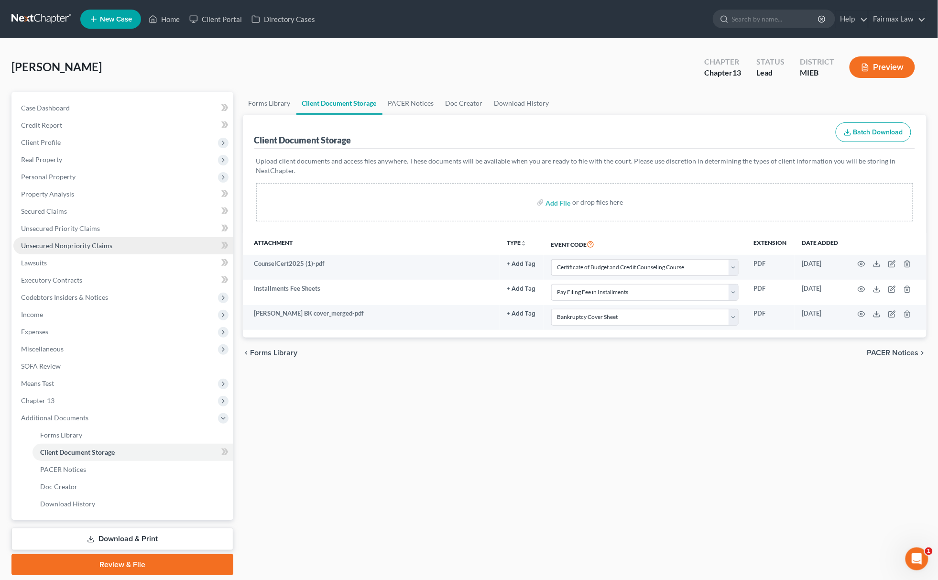
click at [129, 243] on link "Unsecured Nonpriority Claims" at bounding box center [123, 245] width 220 height 17
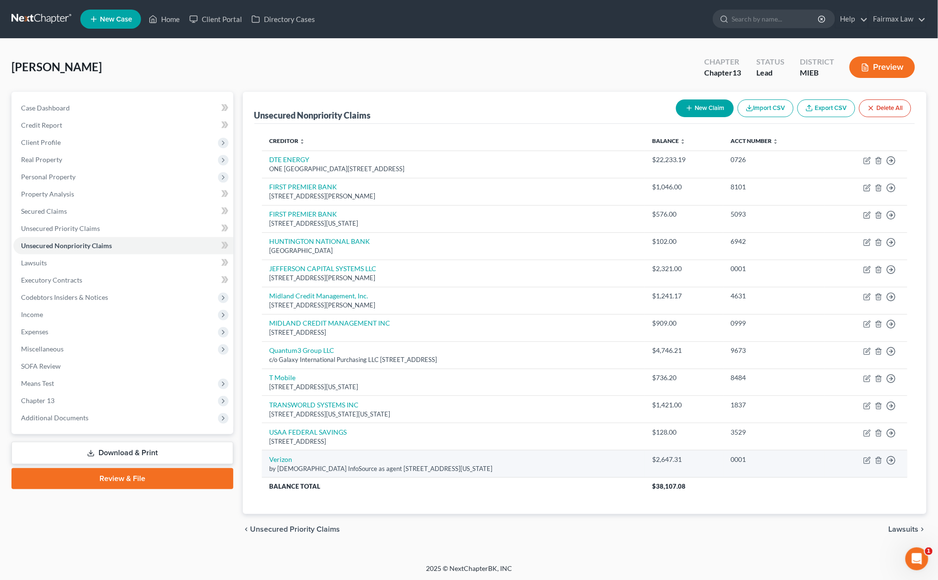
click at [861, 461] on td "Move to D Move to E Move to G Move to Notice Only" at bounding box center [866, 463] width 83 height 27
click at [868, 461] on icon "button" at bounding box center [868, 461] width 8 height 8
select select "37"
select select "19"
select select "0"
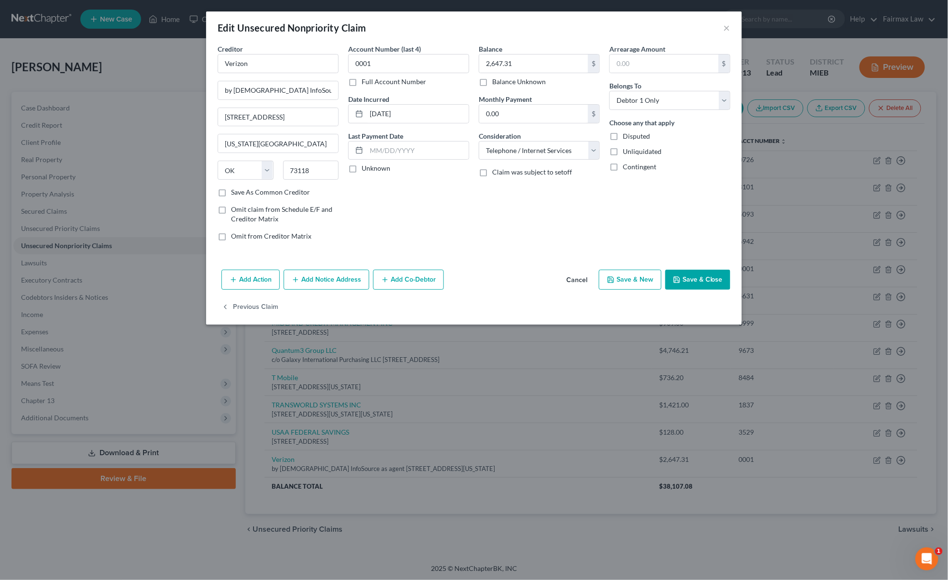
click at [697, 282] on button "Save & Close" at bounding box center [697, 280] width 65 height 20
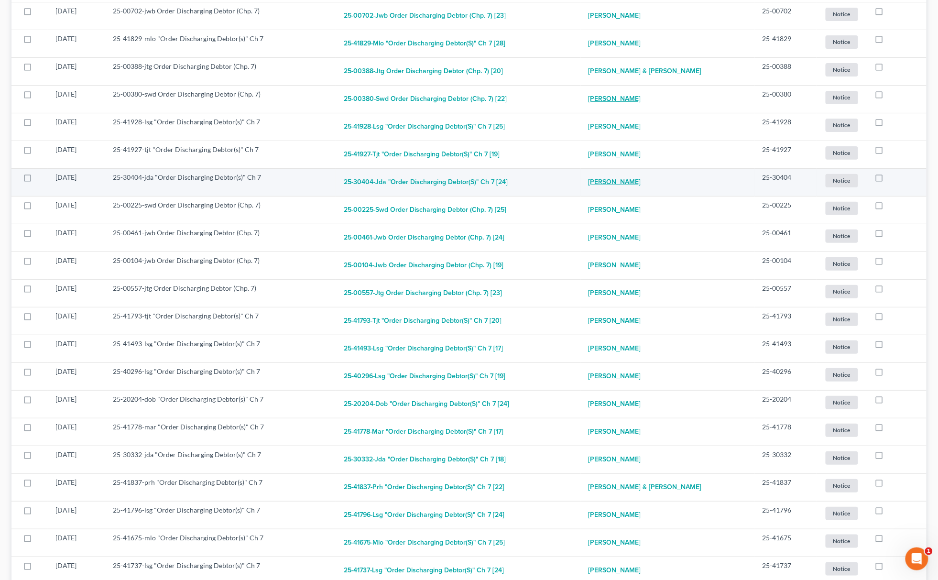
scroll to position [4274, 0]
drag, startPoint x: 611, startPoint y: 140, endPoint x: 659, endPoint y: 148, distance: 48.5
click at [659, 167] on td "Jakari Jackson Assign Case" at bounding box center [668, 181] width 174 height 28
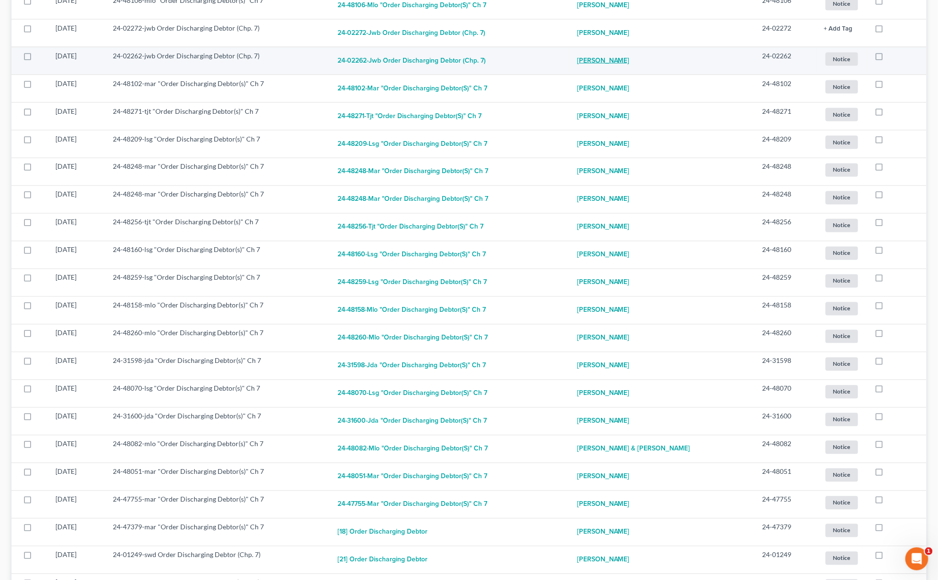
scroll to position [14603, 0]
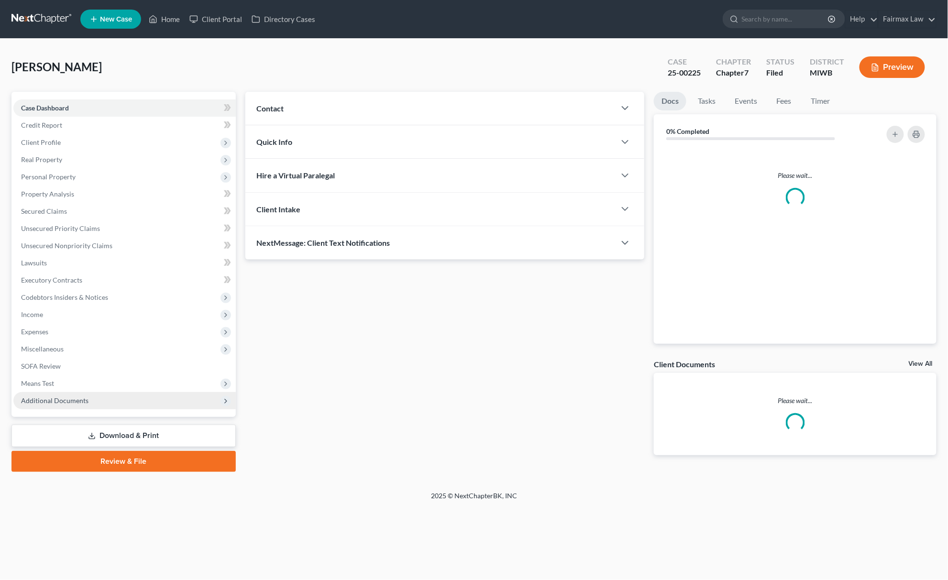
click at [99, 402] on span "Additional Documents" at bounding box center [124, 400] width 222 height 17
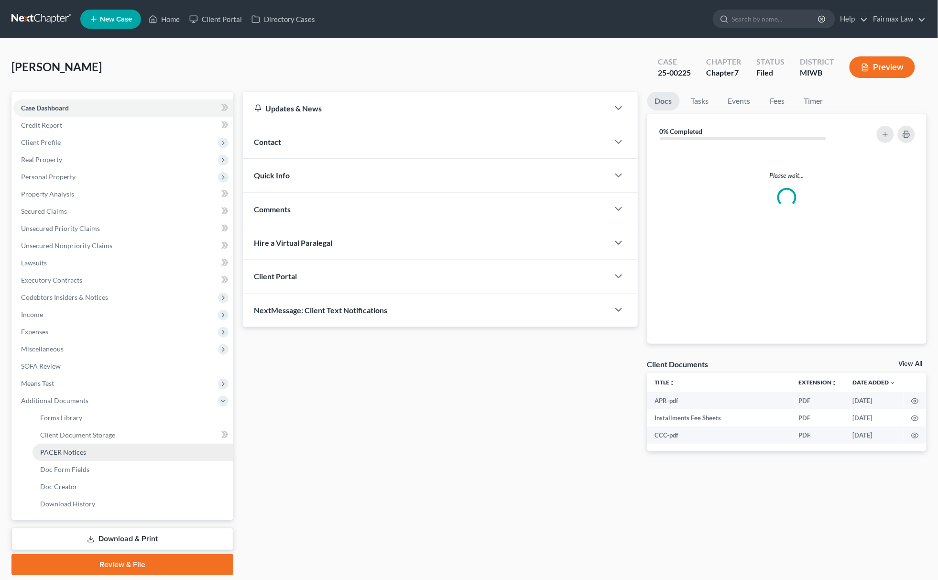
click at [102, 457] on link "PACER Notices" at bounding box center [133, 452] width 201 height 17
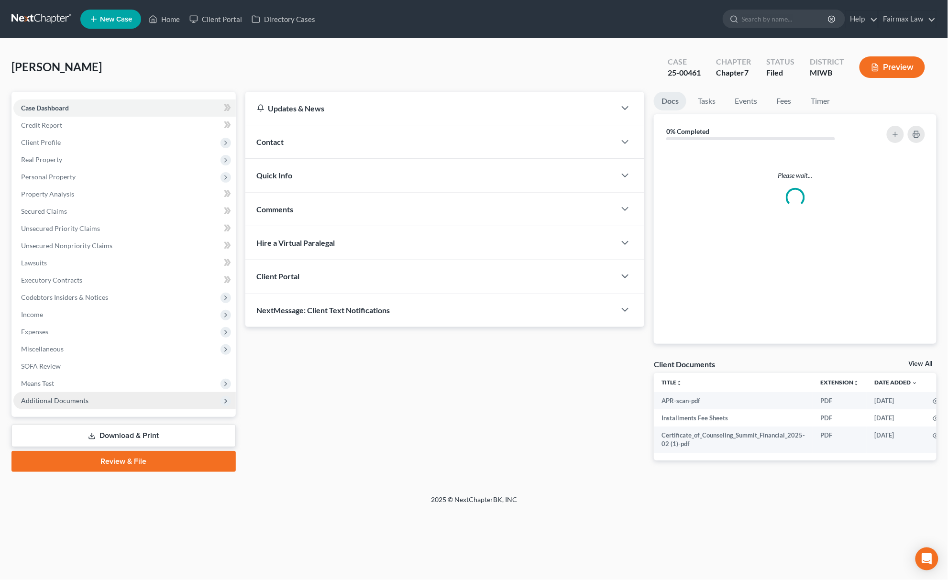
click at [80, 403] on span "Additional Documents" at bounding box center [54, 400] width 67 height 8
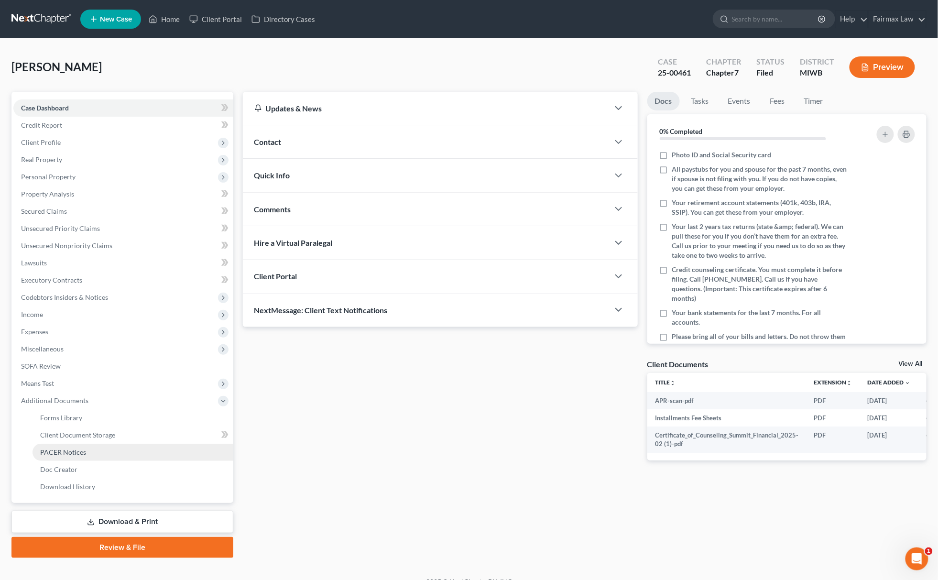
click at [123, 453] on link "PACER Notices" at bounding box center [133, 452] width 201 height 17
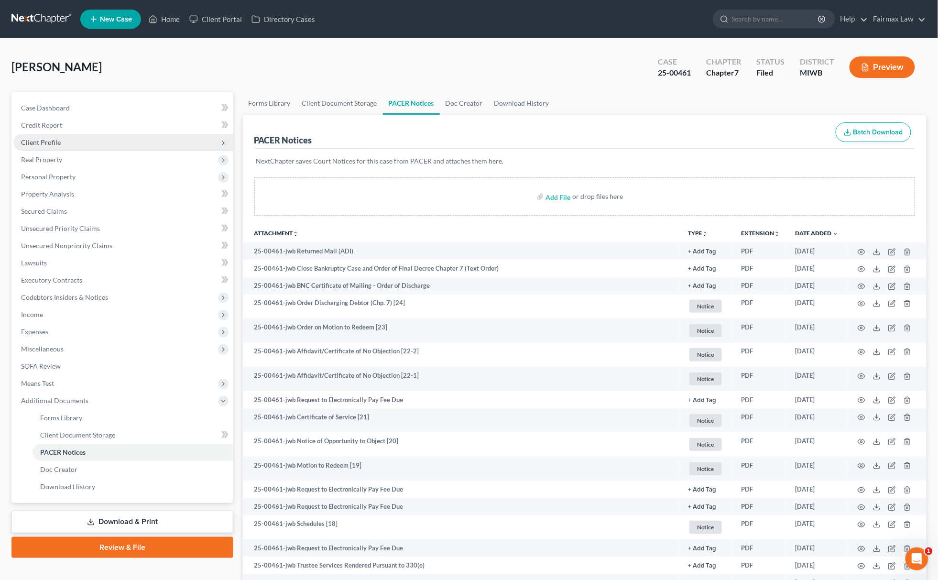
click at [80, 148] on span "Client Profile" at bounding box center [123, 142] width 220 height 17
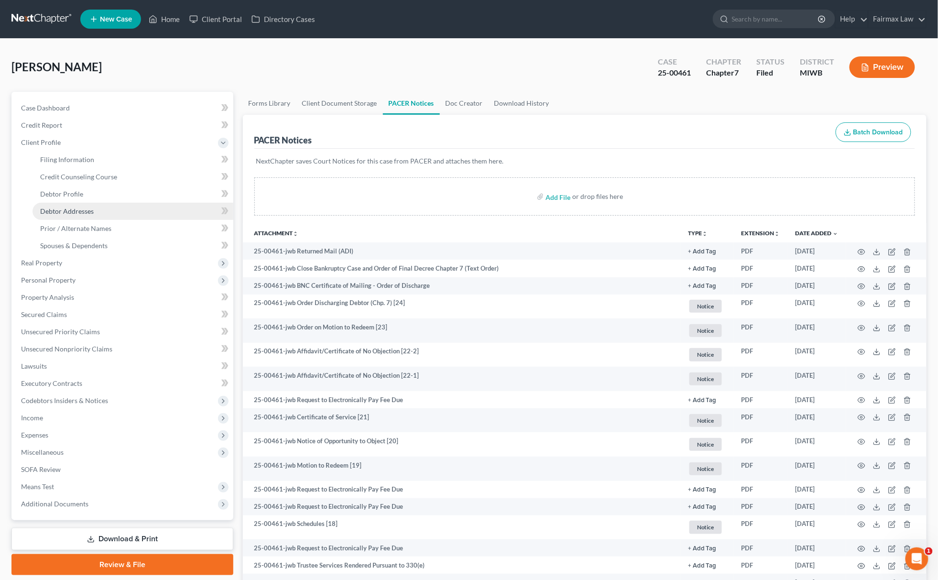
click at [85, 207] on span "Debtor Addresses" at bounding box center [67, 211] width 54 height 8
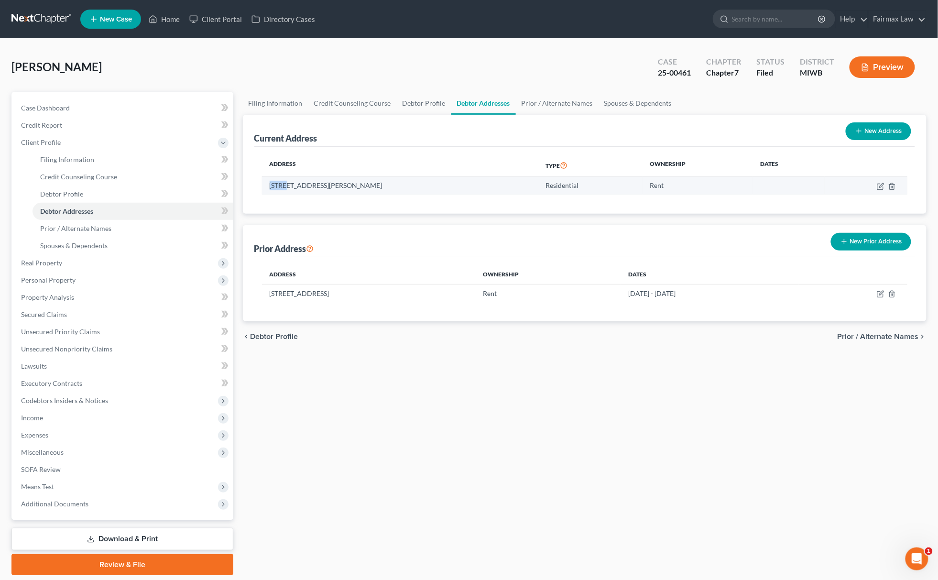
drag, startPoint x: 256, startPoint y: 188, endPoint x: 286, endPoint y: 189, distance: 29.7
click at [286, 189] on td "[STREET_ADDRESS][PERSON_NAME]" at bounding box center [400, 185] width 276 height 18
click at [419, 187] on td "[STREET_ADDRESS][PERSON_NAME]" at bounding box center [400, 185] width 276 height 18
drag, startPoint x: 417, startPoint y: 186, endPoint x: 266, endPoint y: 184, distance: 151.1
click at [266, 184] on td "[STREET_ADDRESS][PERSON_NAME]" at bounding box center [400, 185] width 276 height 18
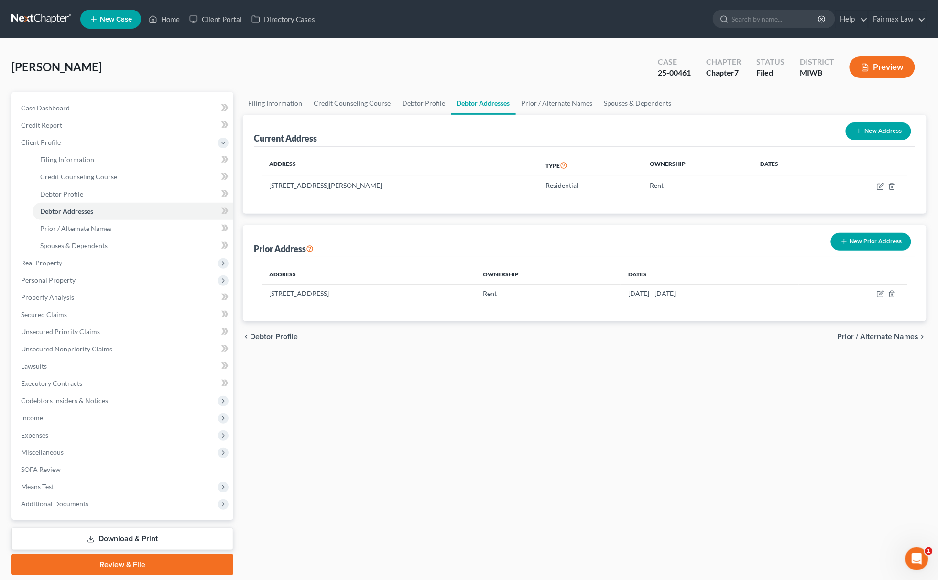
copy td "[STREET_ADDRESS][PERSON_NAME]"
drag, startPoint x: 55, startPoint y: 196, endPoint x: 123, endPoint y: 196, distance: 67.9
click at [55, 196] on span "Debtor Profile" at bounding box center [61, 194] width 43 height 8
select select "0"
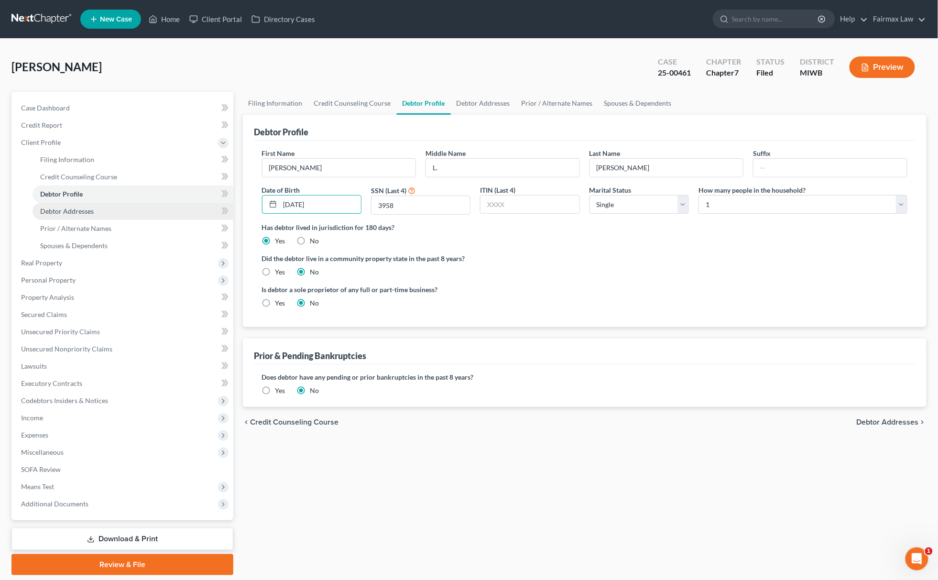
drag, startPoint x: 324, startPoint y: 201, endPoint x: 163, endPoint y: 201, distance: 161.1
click at [163, 201] on div "Petition Navigation Case Dashboard Payments Invoices Payments Payments Credit R…" at bounding box center [469, 333] width 925 height 483
drag, startPoint x: 450, startPoint y: 217, endPoint x: 249, endPoint y: 213, distance: 201.4
click at [249, 213] on div "Debtor Profile First Name Sarah Middle Name L. Last Name Gidley Suffix Date of …" at bounding box center [585, 221] width 684 height 212
click at [435, 209] on input "3958" at bounding box center [421, 205] width 99 height 18
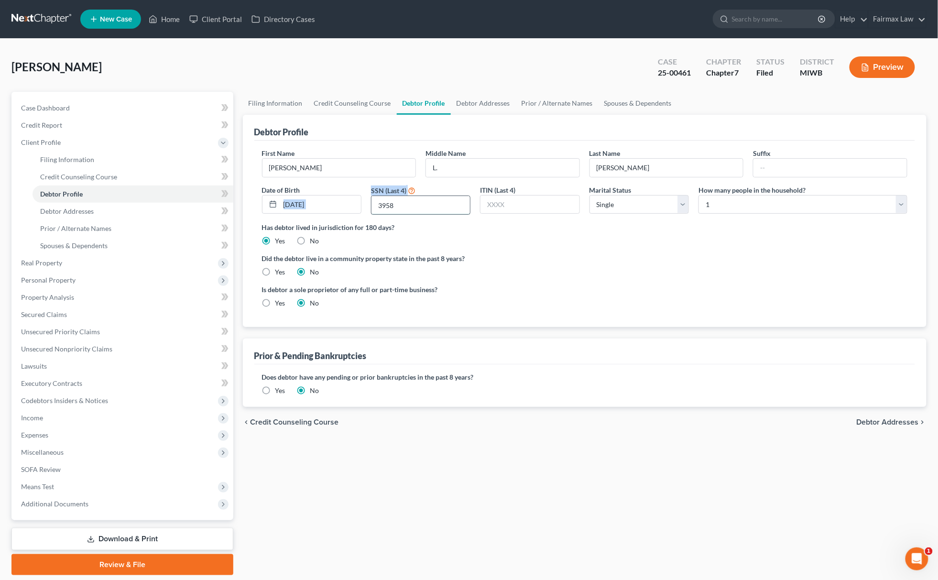
click at [435, 209] on input "3958" at bounding box center [421, 205] width 99 height 18
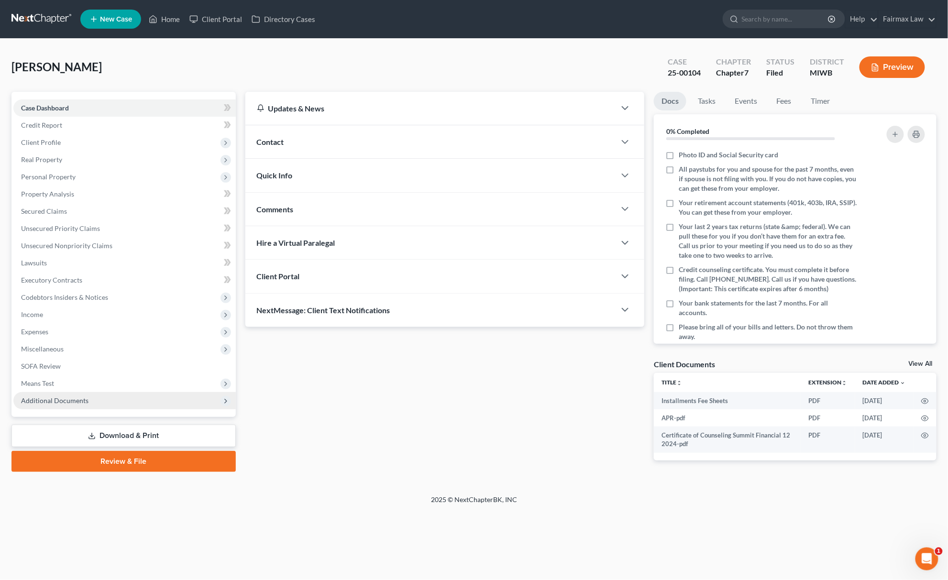
click at [117, 402] on span "Additional Documents" at bounding box center [124, 400] width 222 height 17
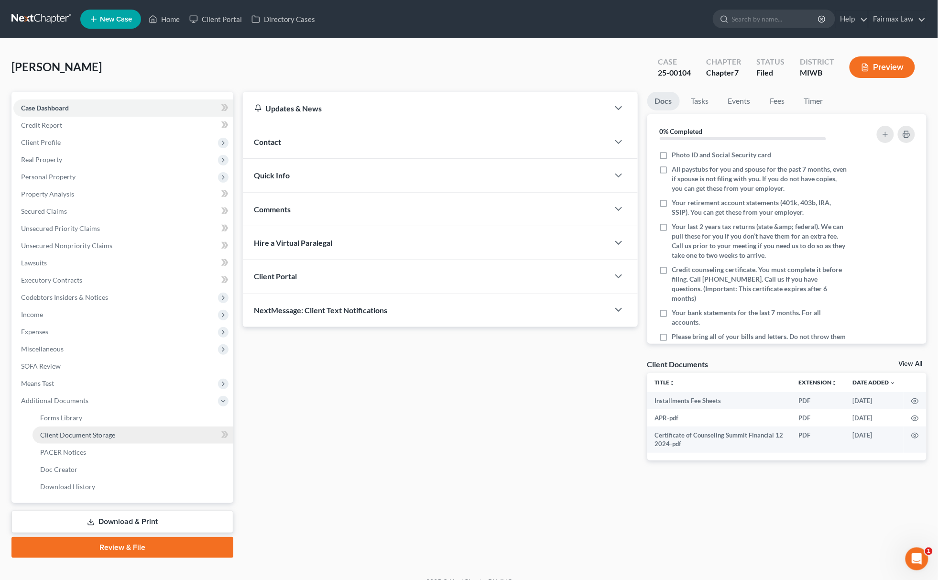
scroll to position [14, 0]
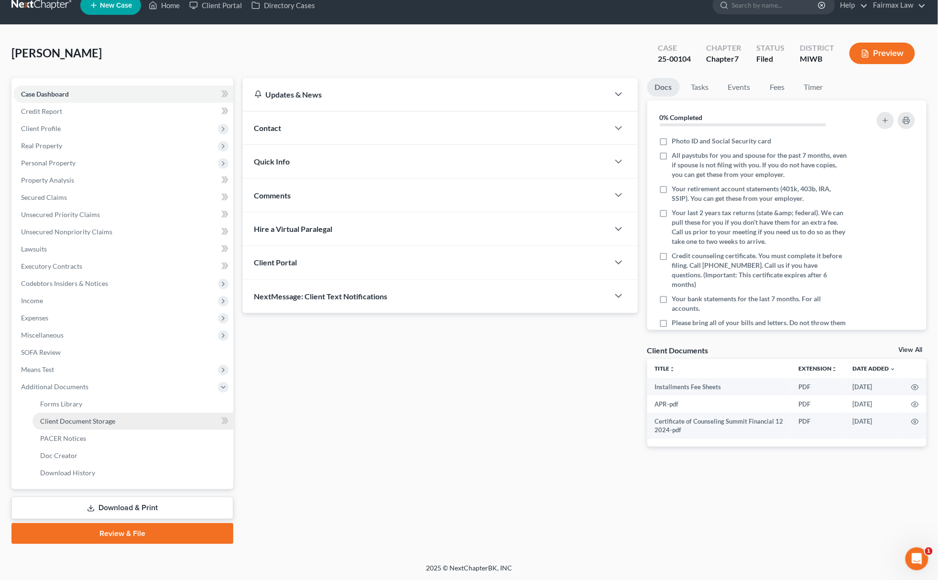
click at [100, 423] on span "Client Document Storage" at bounding box center [77, 421] width 75 height 8
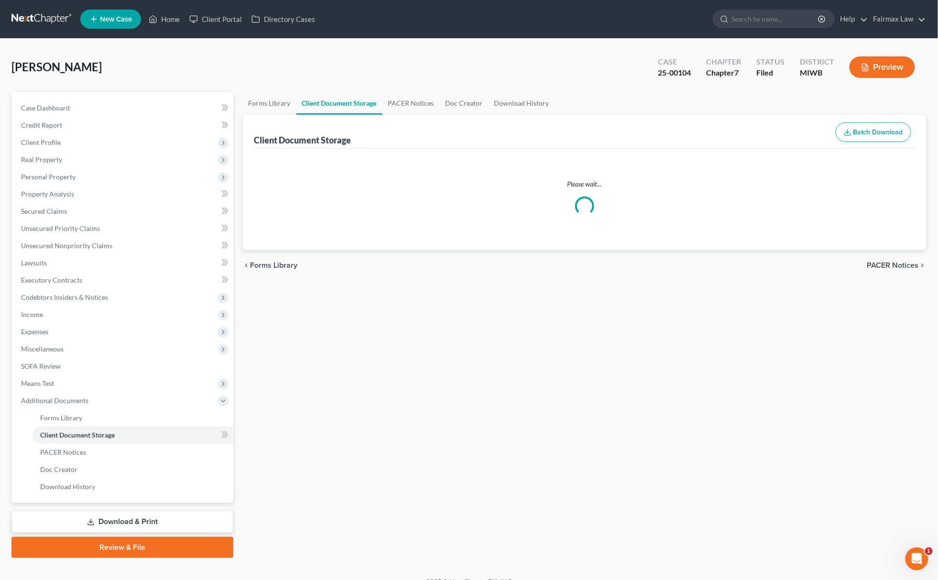
select select "1"
select select "0"
select select "4"
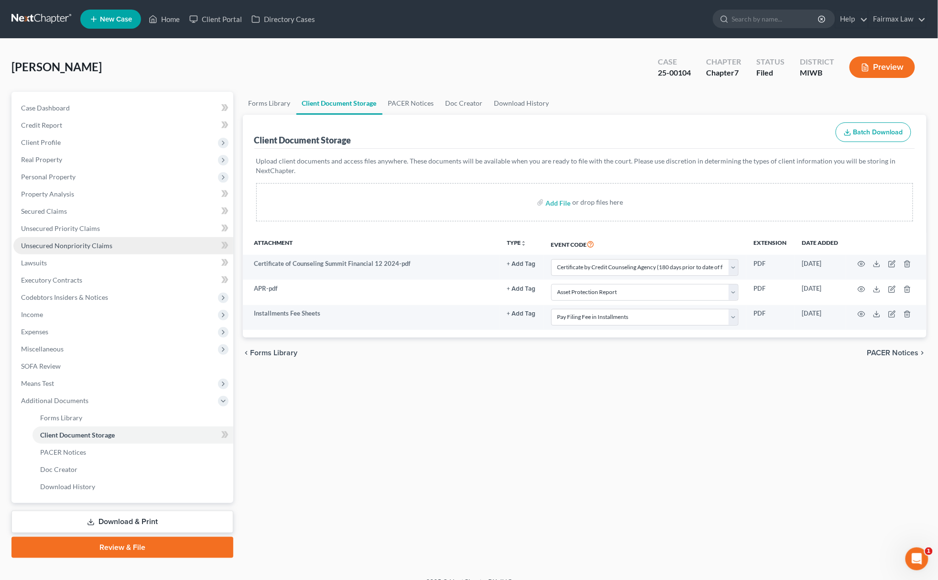
click at [167, 251] on link "Unsecured Nonpriority Claims" at bounding box center [123, 245] width 220 height 17
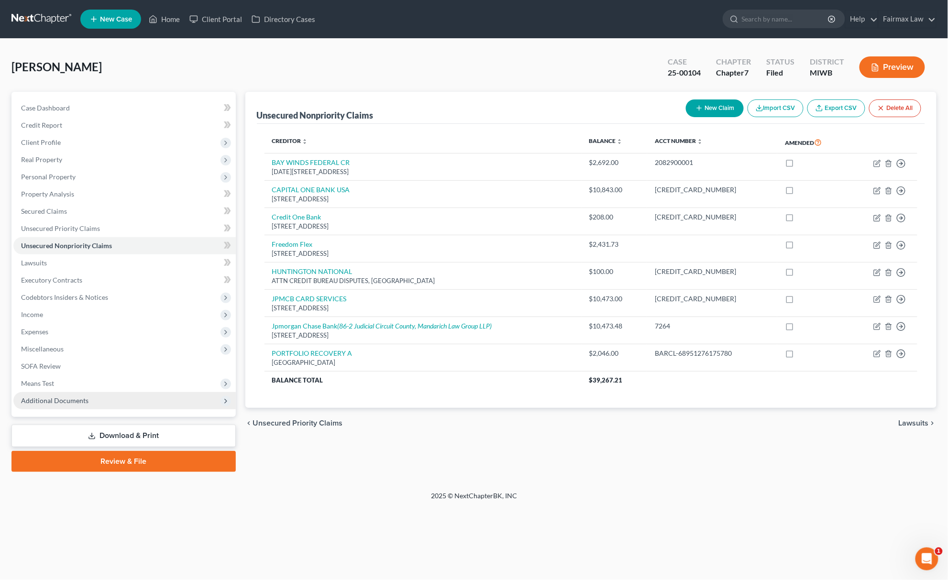
click at [118, 395] on span "Additional Documents" at bounding box center [124, 400] width 222 height 17
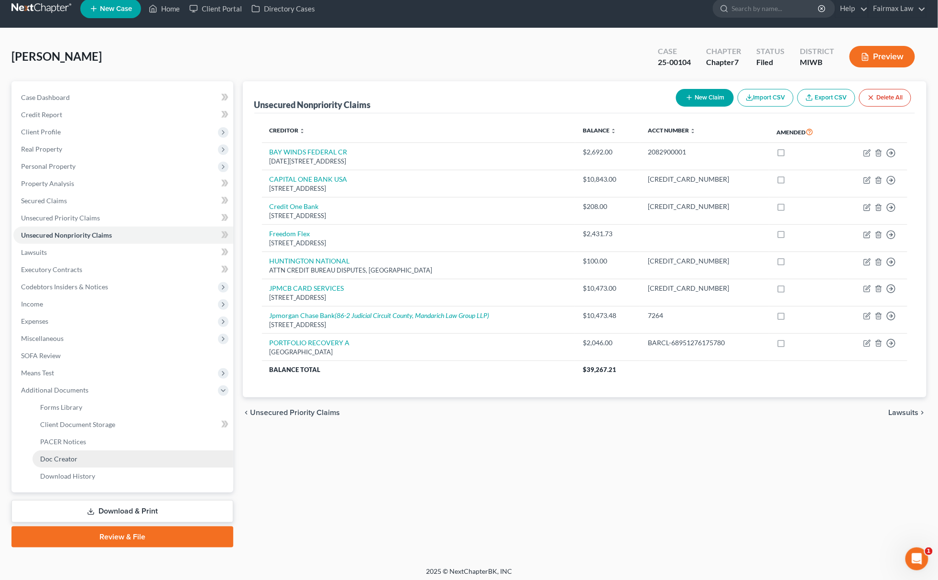
scroll to position [14, 0]
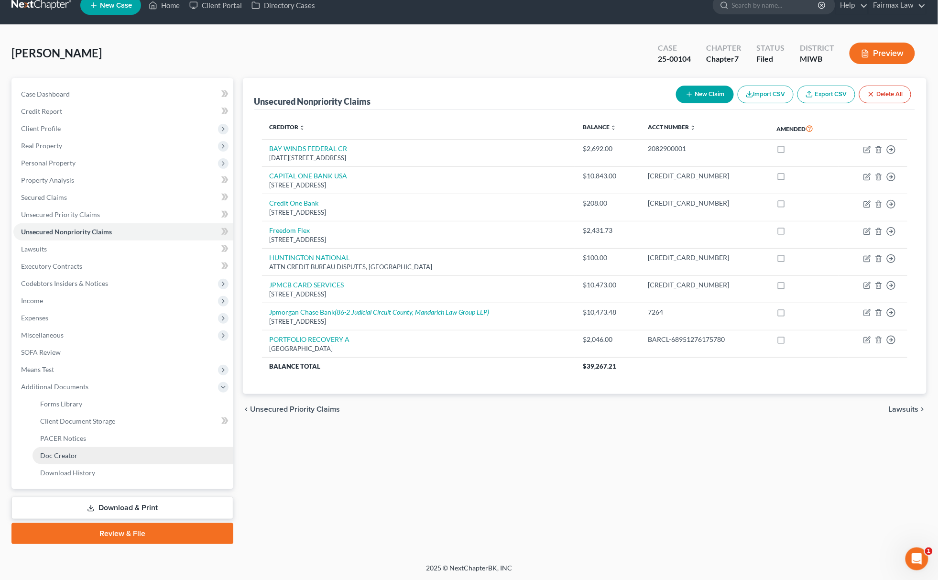
click at [99, 447] on link "Doc Creator" at bounding box center [133, 455] width 201 height 17
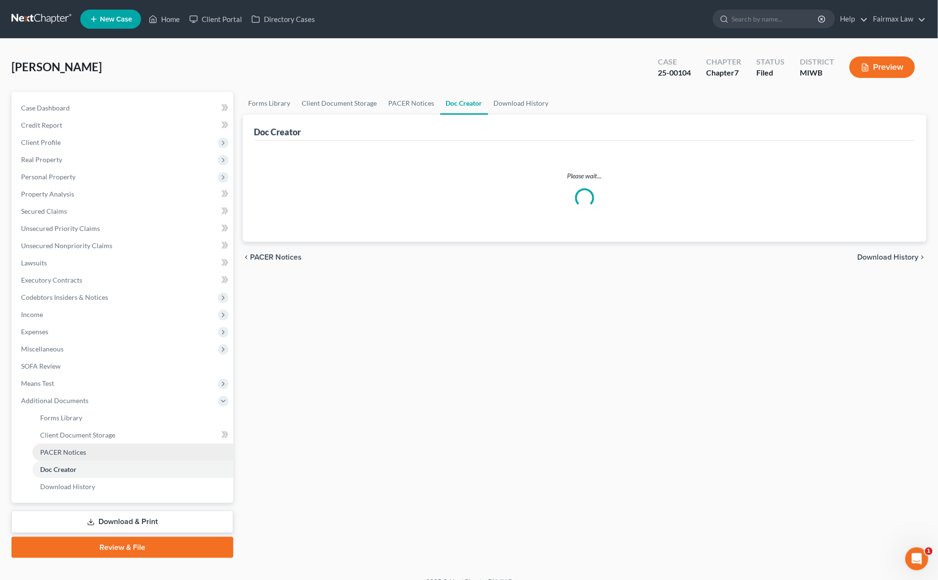
click at [99, 446] on link "PACER Notices" at bounding box center [133, 452] width 201 height 17
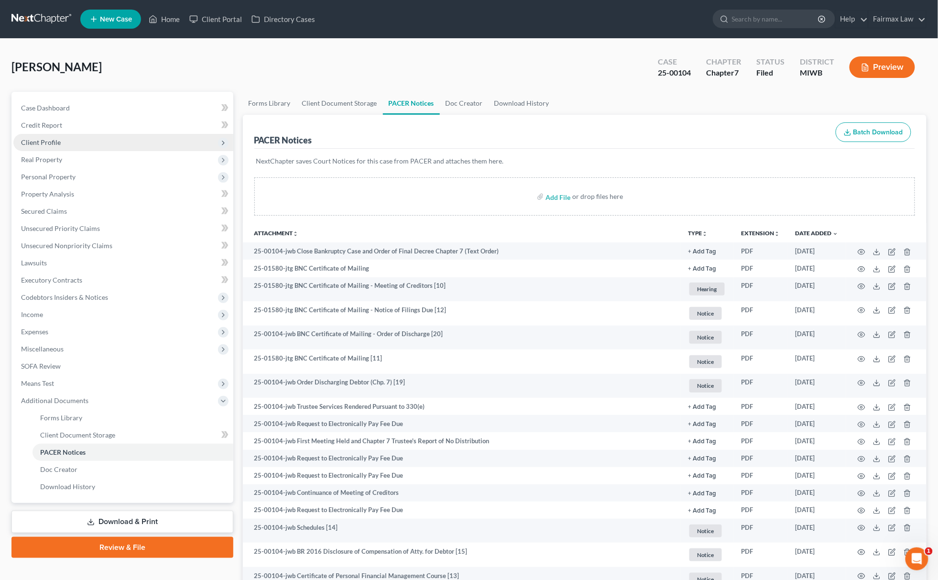
click at [75, 139] on span "Client Profile" at bounding box center [123, 142] width 220 height 17
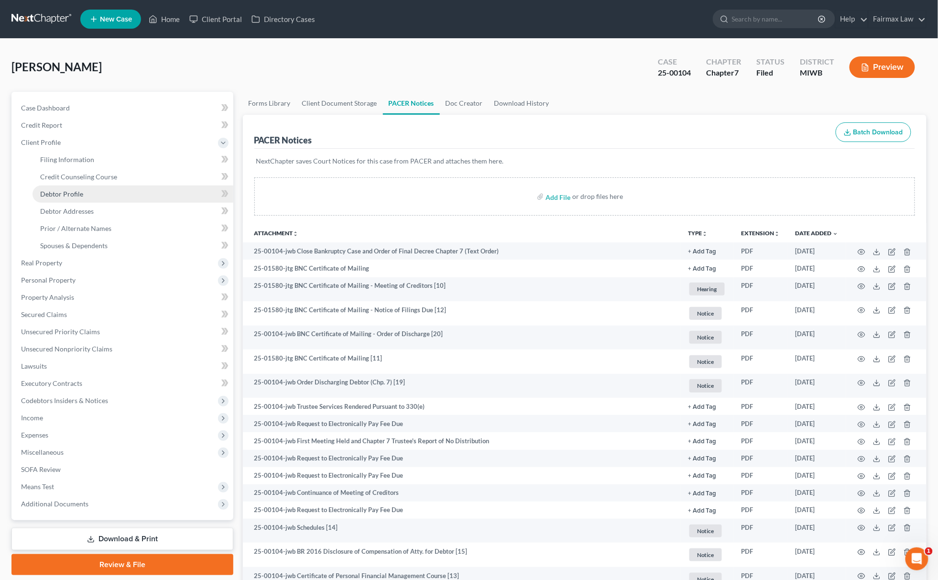
click at [79, 188] on link "Debtor Profile" at bounding box center [133, 194] width 201 height 17
select select "3"
select select "2"
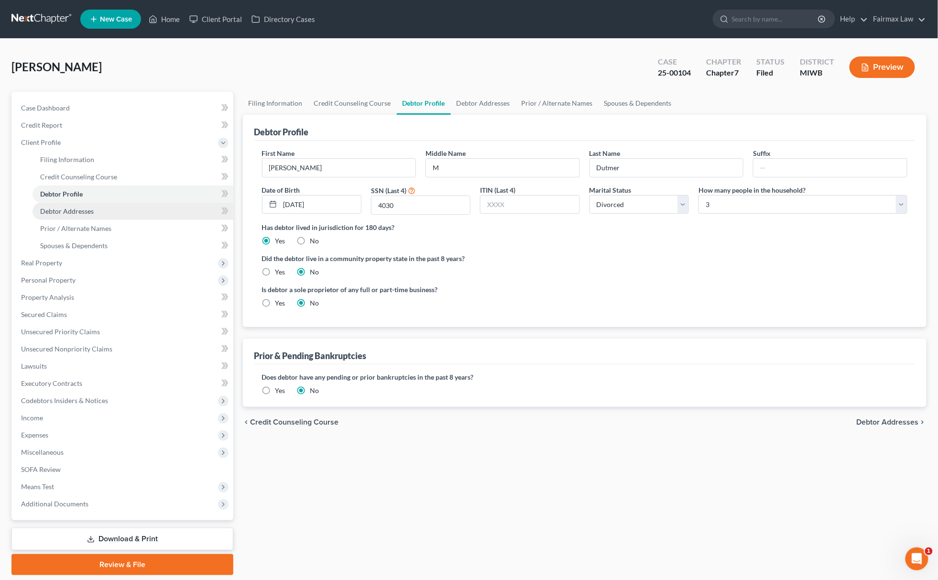
click at [88, 207] on span "Debtor Addresses" at bounding box center [67, 211] width 54 height 8
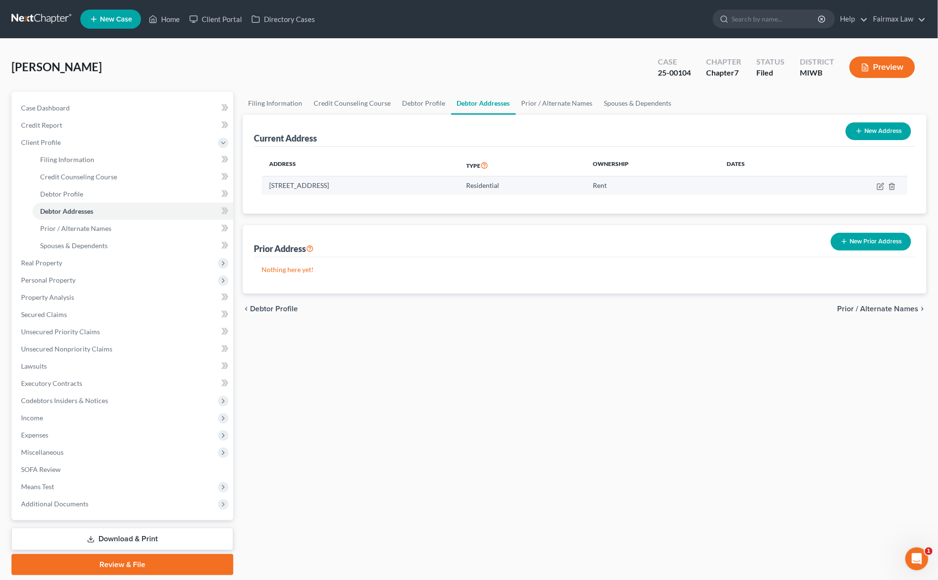
drag, startPoint x: 266, startPoint y: 188, endPoint x: 412, endPoint y: 183, distance: 145.5
click at [405, 184] on div "Address Type Ownership Dates [STREET_ADDRESS] Residential Rent" at bounding box center [584, 180] width 661 height 67
click at [438, 178] on td "[STREET_ADDRESS]" at bounding box center [360, 185] width 197 height 18
drag, startPoint x: 271, startPoint y: 186, endPoint x: 506, endPoint y: 171, distance: 235.8
click at [424, 178] on td "[STREET_ADDRESS]" at bounding box center [360, 185] width 197 height 18
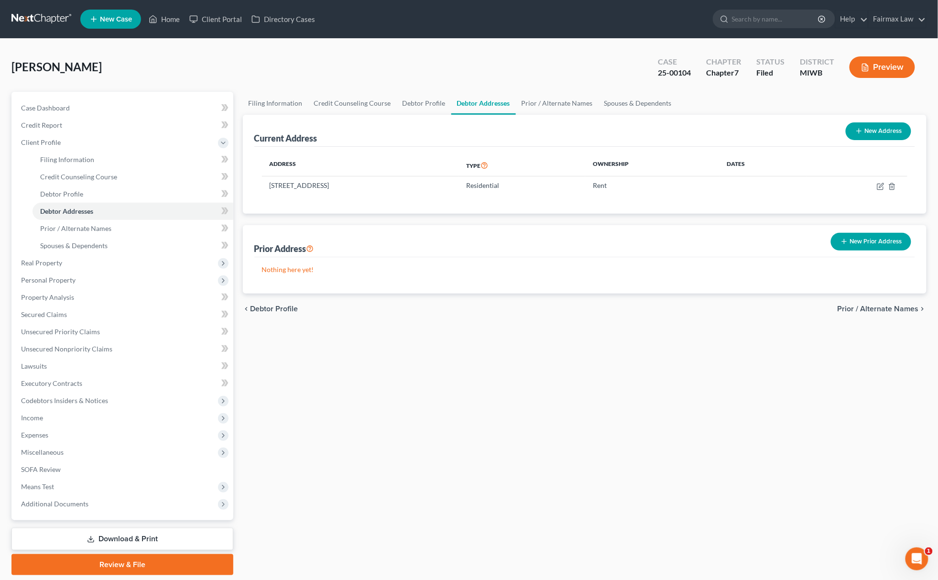
copy td "[STREET_ADDRESS]"
click at [64, 192] on span "Debtor Profile" at bounding box center [61, 194] width 43 height 8
select select "3"
select select "2"
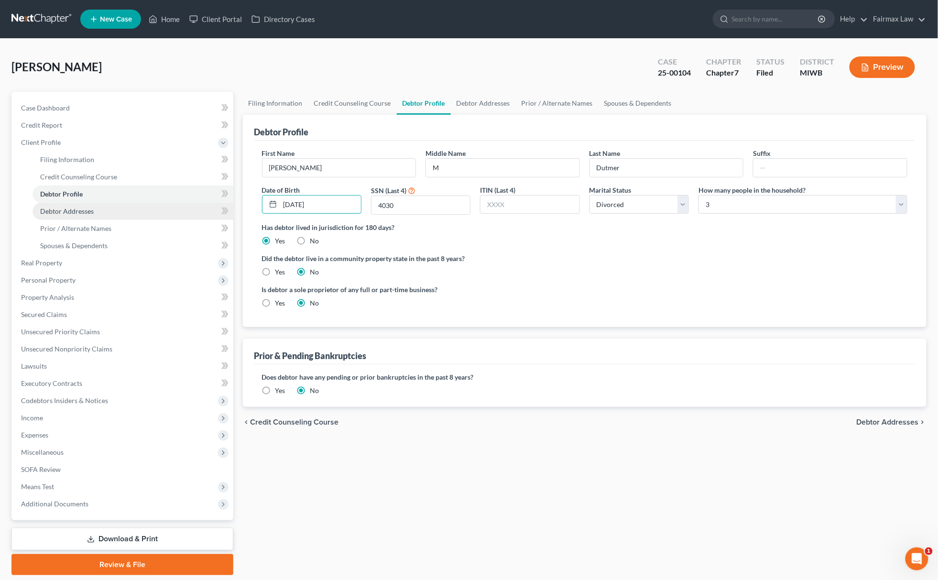
drag, startPoint x: 333, startPoint y: 208, endPoint x: 171, endPoint y: 209, distance: 162.1
click at [171, 209] on div "Petition Navigation Case Dashboard Payments Invoices Payments Payments Credit R…" at bounding box center [469, 333] width 925 height 483
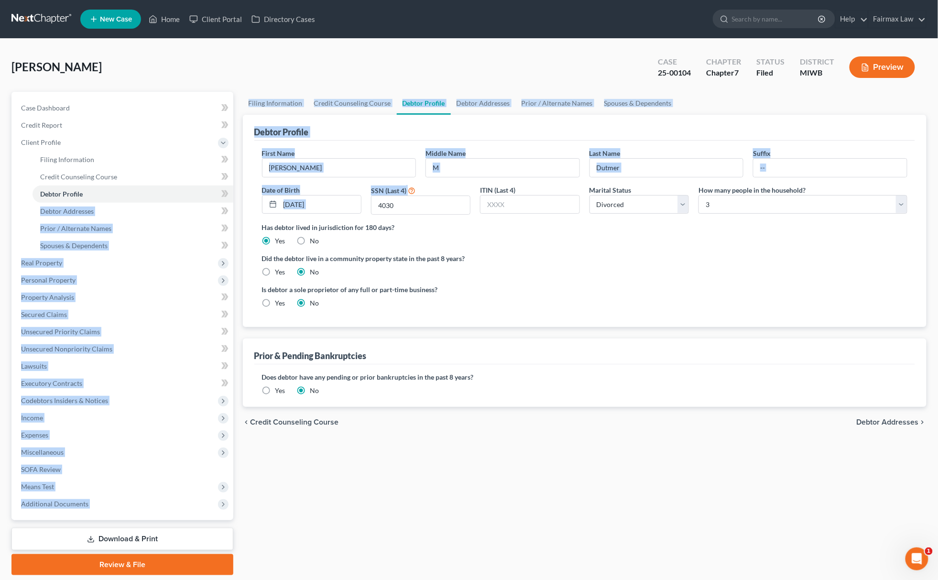
drag, startPoint x: 467, startPoint y: 220, endPoint x: 220, endPoint y: 205, distance: 246.7
click at [220, 205] on div "Petition Navigation Case Dashboard Payments Invoices Payments Payments Credit R…" at bounding box center [469, 333] width 925 height 483
click at [405, 205] on input "4030" at bounding box center [421, 205] width 99 height 18
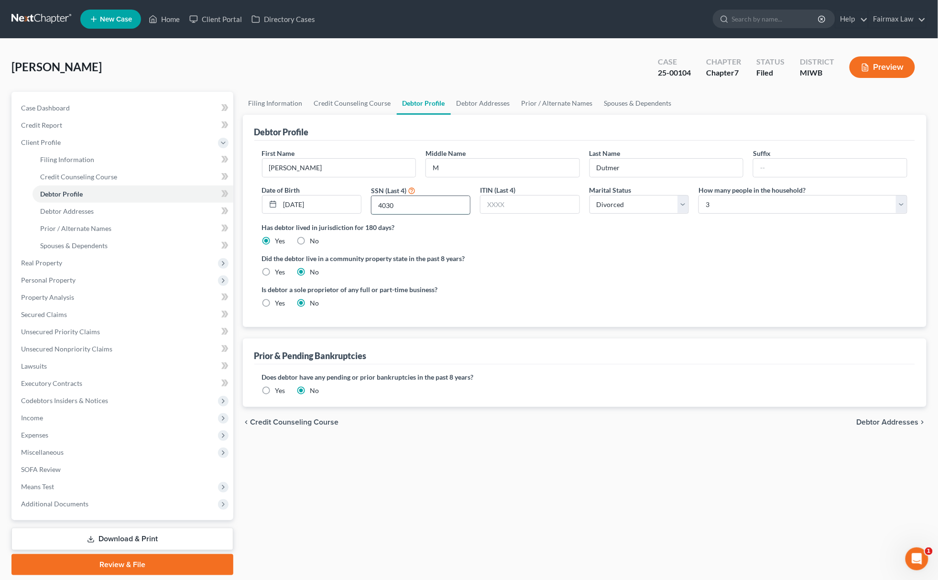
click at [405, 205] on input "4030" at bounding box center [421, 205] width 99 height 18
